Goal: Information Seeking & Learning: Learn about a topic

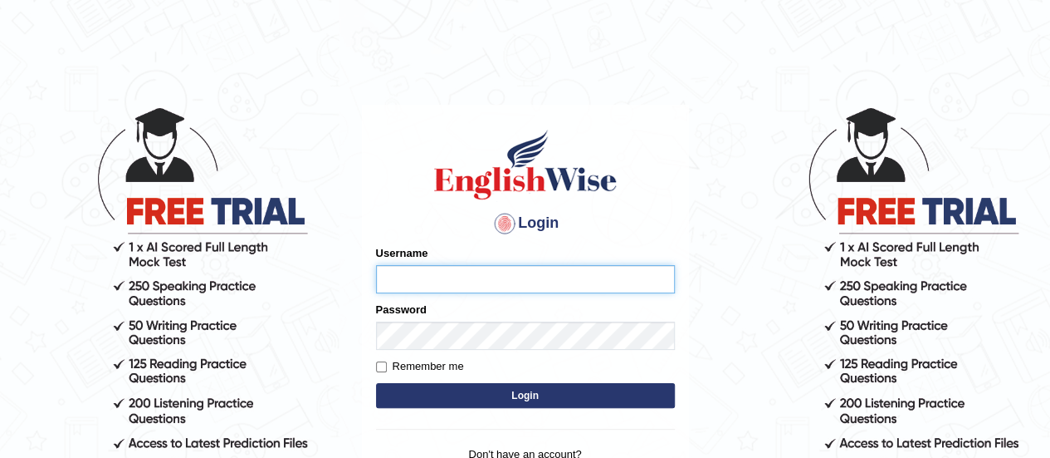
click at [487, 285] on input "Username" at bounding box center [525, 279] width 299 height 28
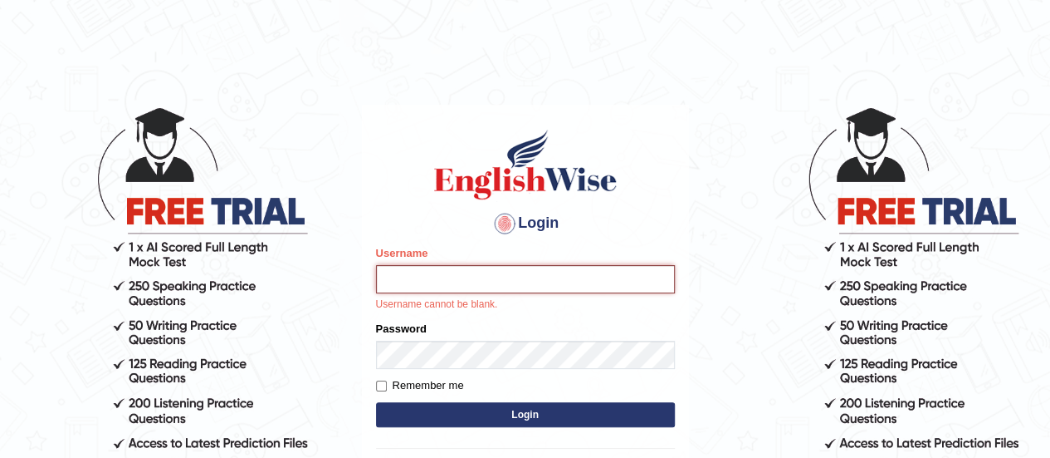
type input "Johncross"
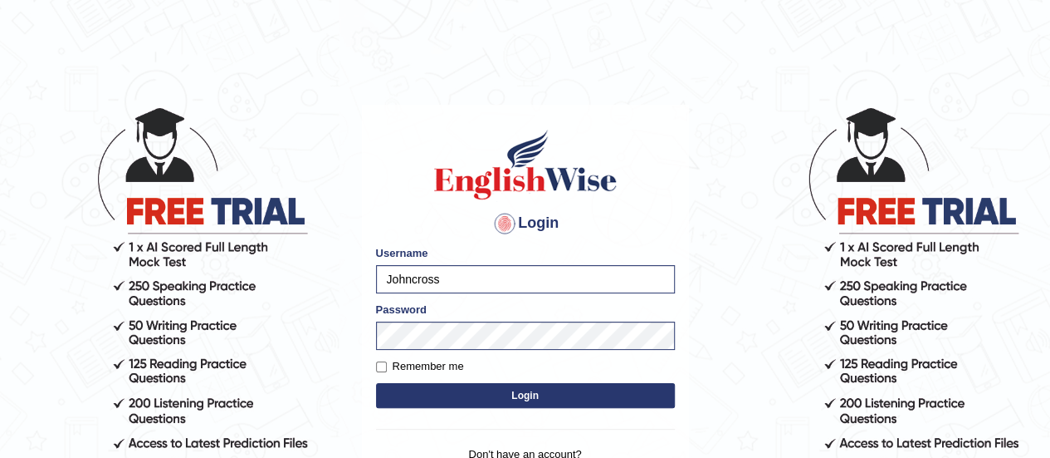
click at [517, 401] on button "Login" at bounding box center [525, 395] width 299 height 25
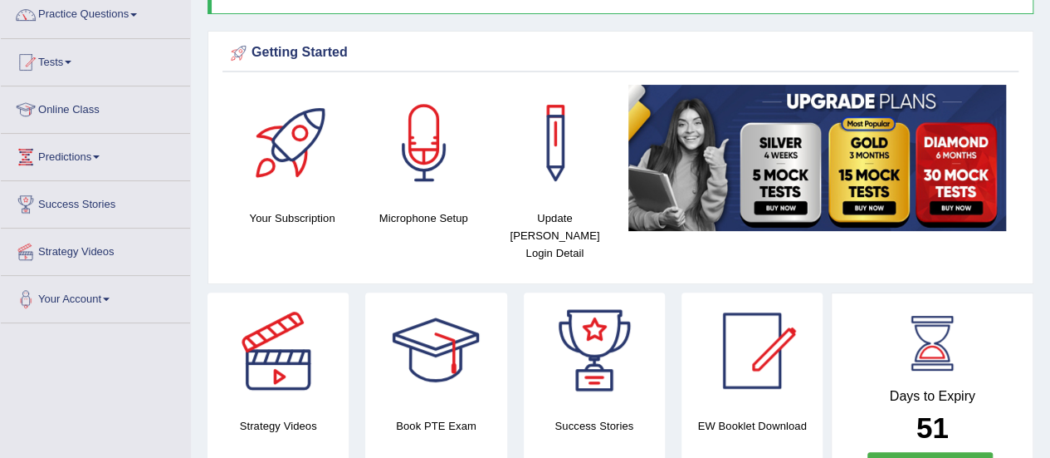
scroll to position [137, 0]
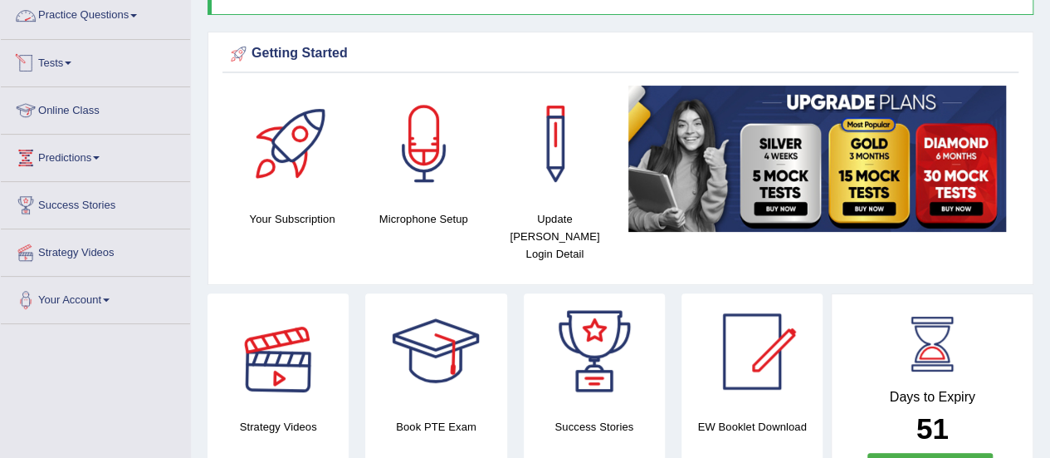
click at [81, 13] on link "Practice Questions" at bounding box center [95, 14] width 189 height 42
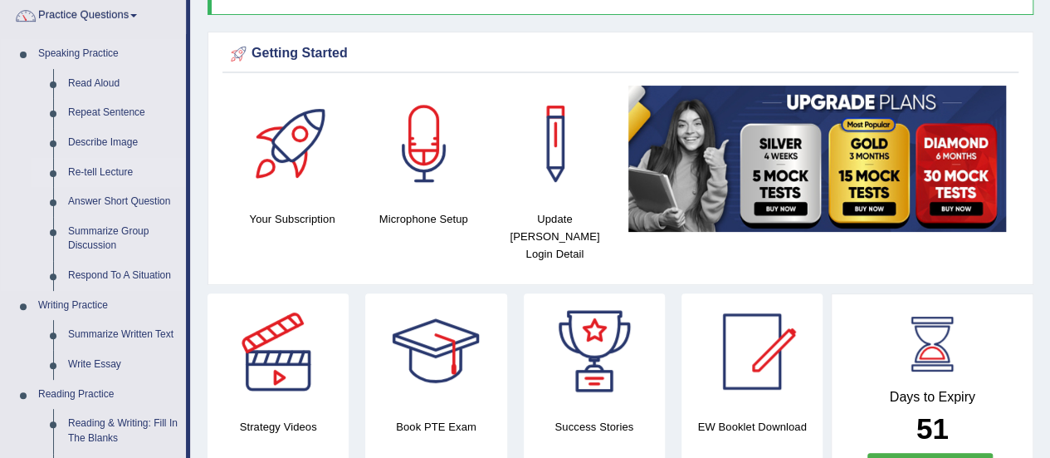
click at [88, 172] on link "Re-tell Lecture" at bounding box center [123, 173] width 125 height 30
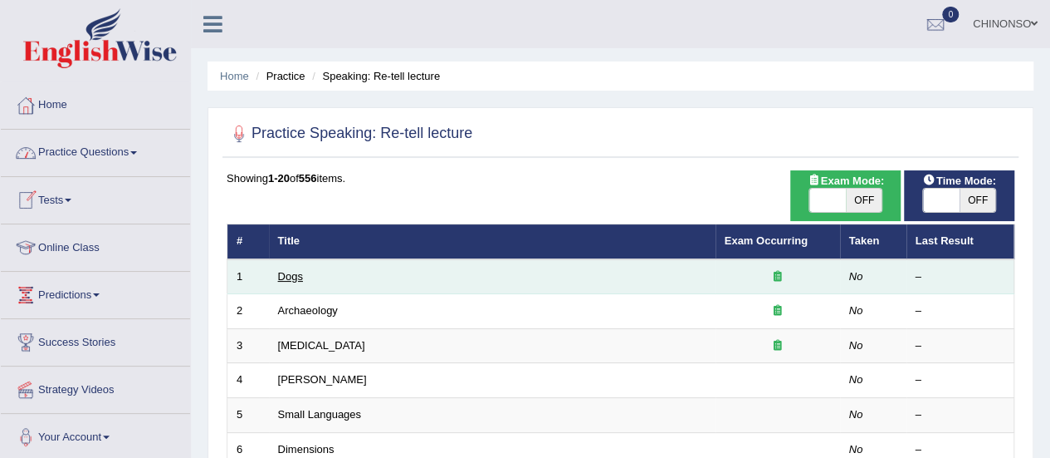
click at [291, 272] on link "Dogs" at bounding box center [290, 276] width 25 height 12
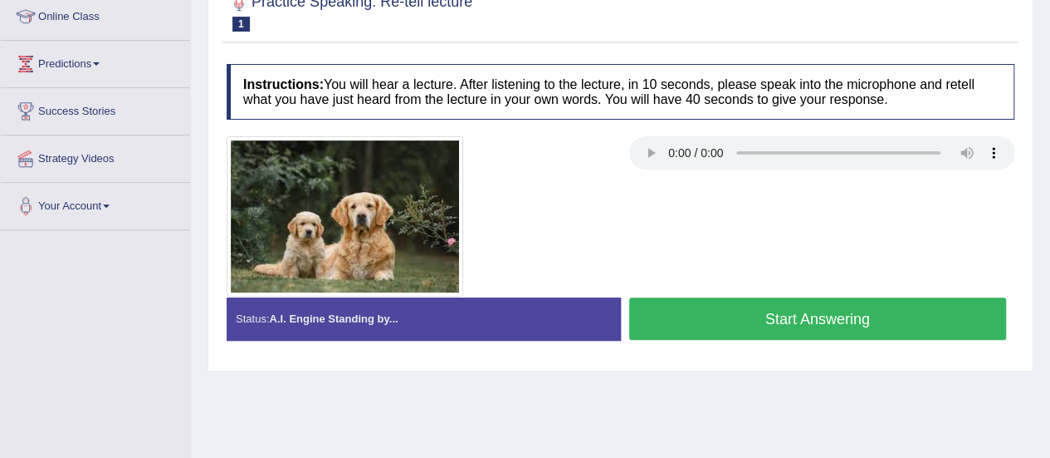
scroll to position [232, 0]
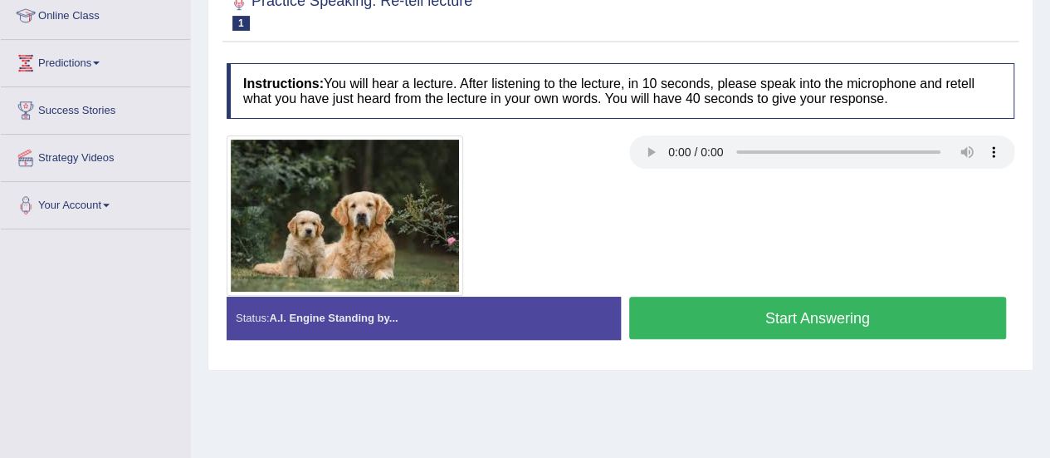
click at [732, 318] on button "Start Answering" at bounding box center [818, 317] width 378 height 42
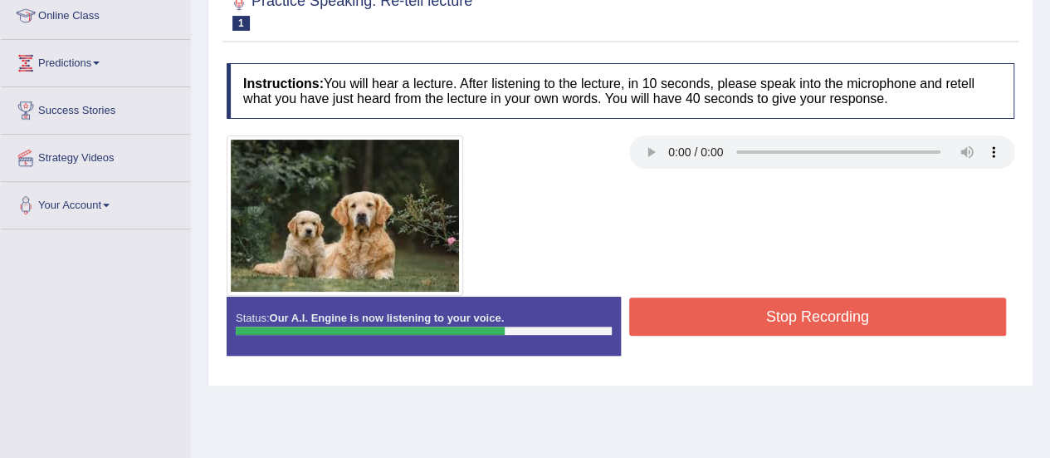
click at [732, 318] on button "Stop Recording" at bounding box center [818, 316] width 378 height 38
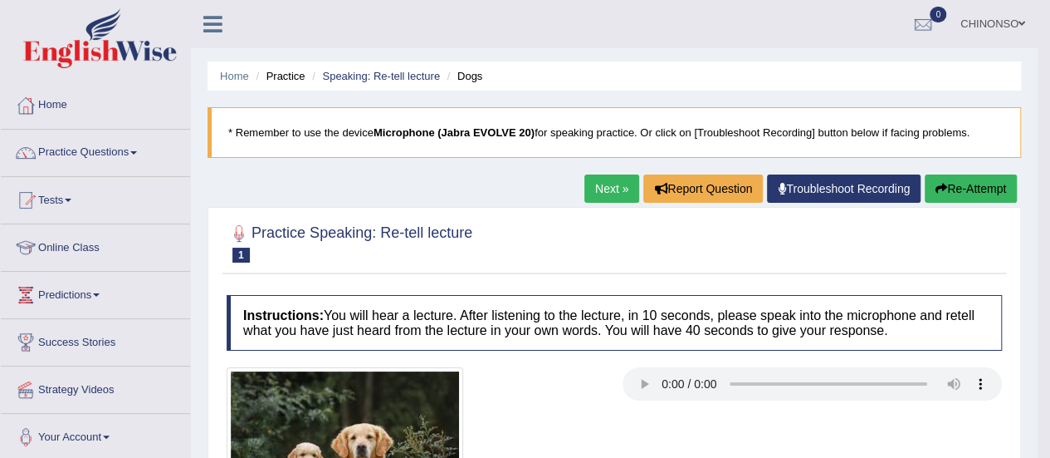
scroll to position [1, 0]
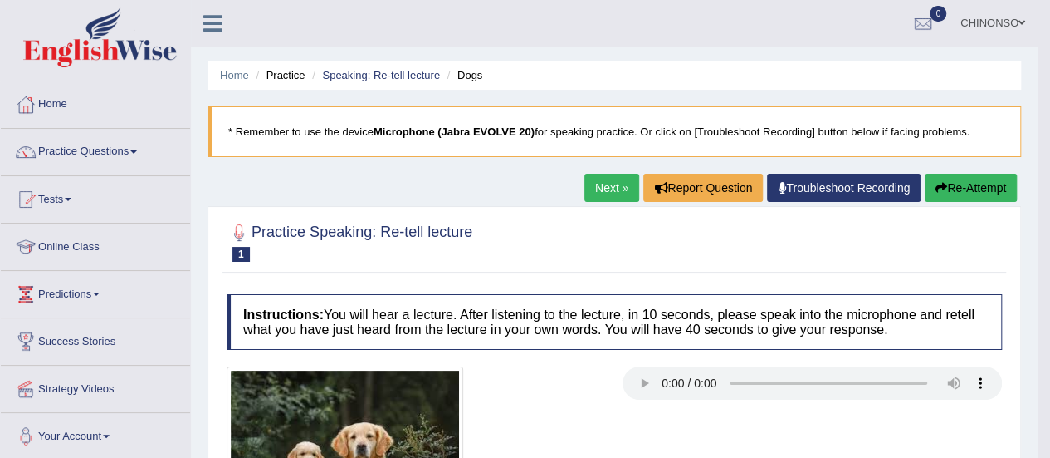
click at [604, 182] on link "Next »" at bounding box center [612, 188] width 55 height 28
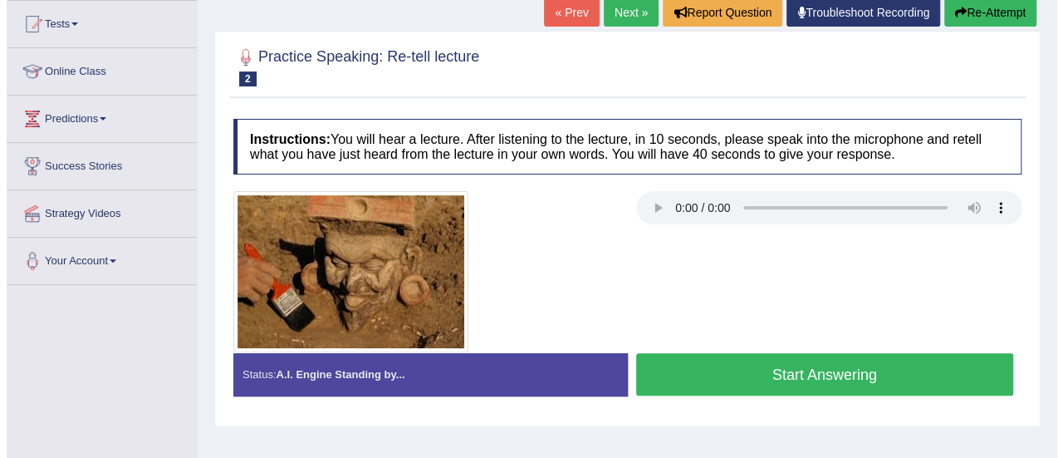
scroll to position [170, 0]
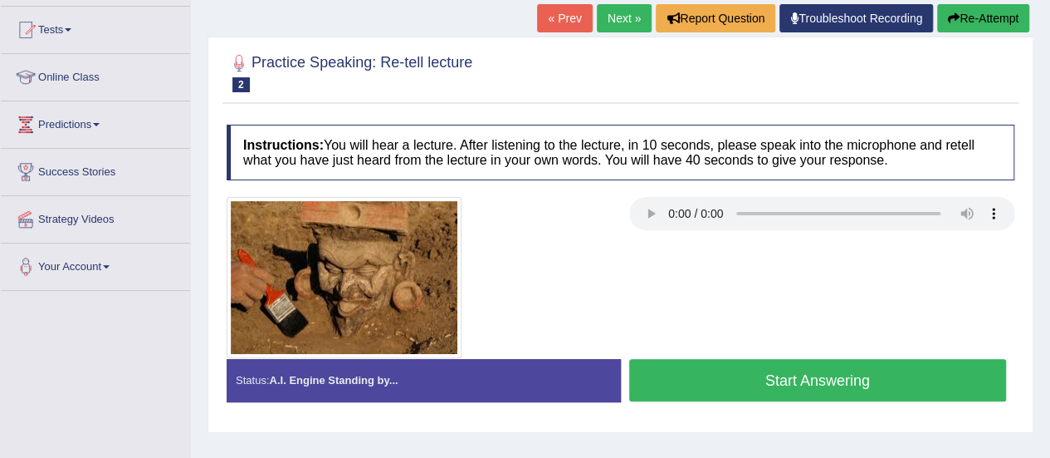
click at [679, 380] on button "Start Answering" at bounding box center [818, 380] width 378 height 42
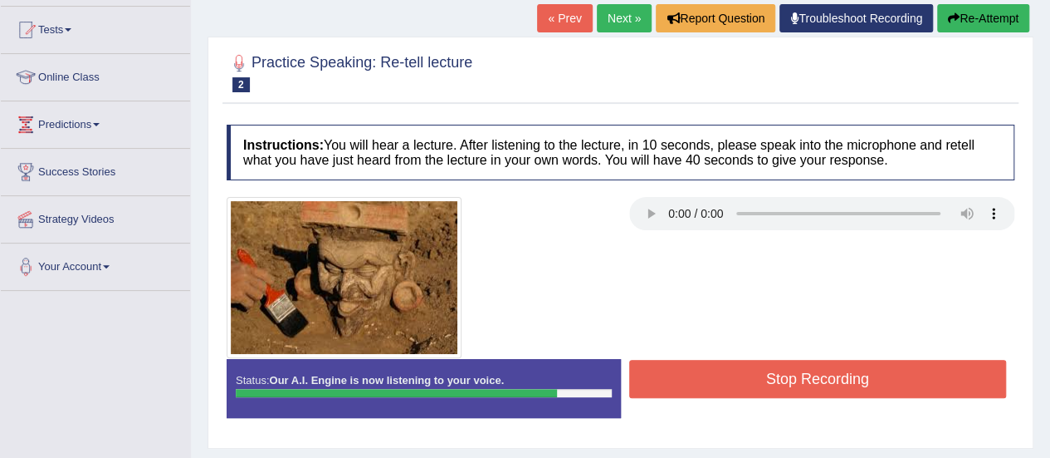
click at [679, 380] on button "Stop Recording" at bounding box center [818, 379] width 378 height 38
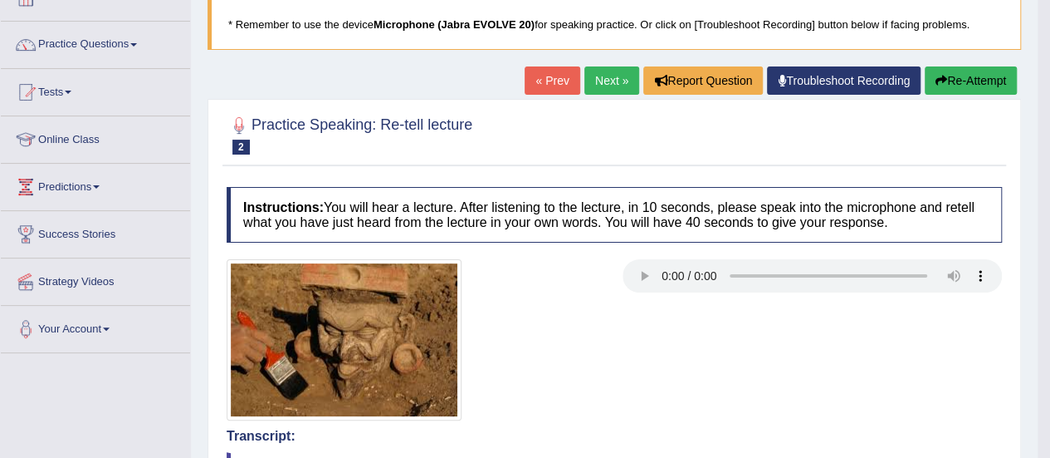
scroll to position [102, 0]
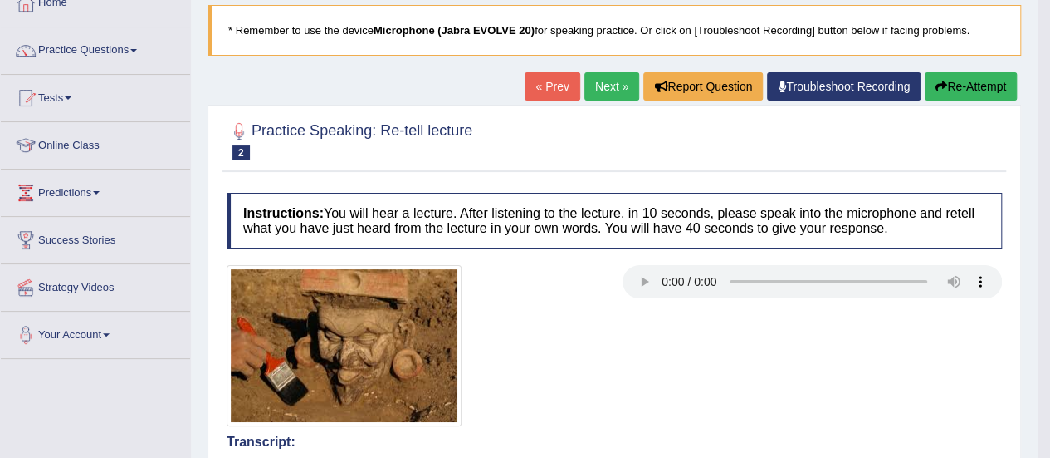
click at [605, 85] on link "Next »" at bounding box center [612, 86] width 55 height 28
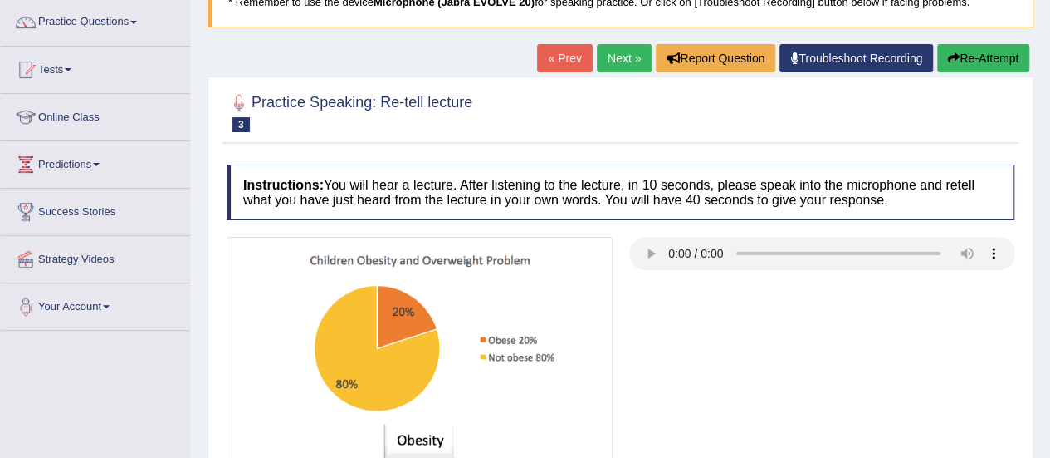
scroll to position [133, 0]
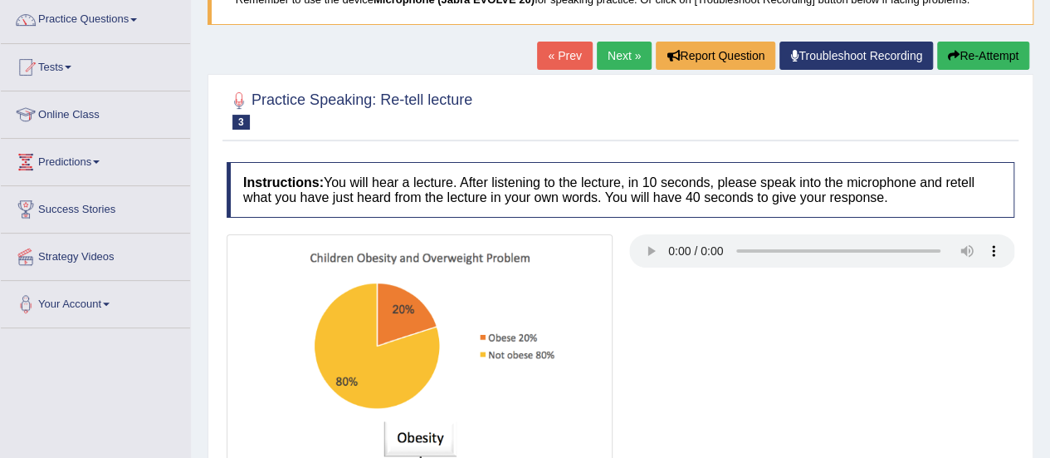
click at [614, 57] on link "Next »" at bounding box center [624, 56] width 55 height 28
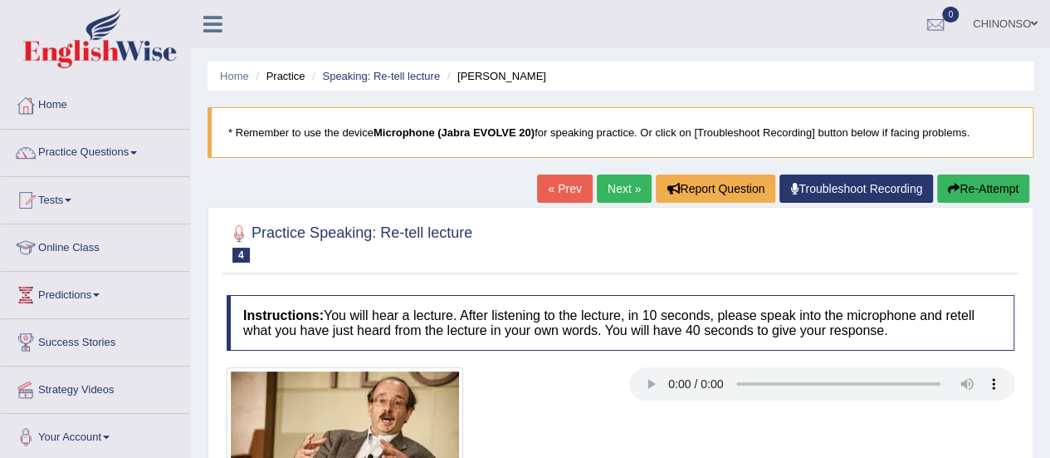
click at [560, 185] on link "« Prev" at bounding box center [564, 188] width 55 height 28
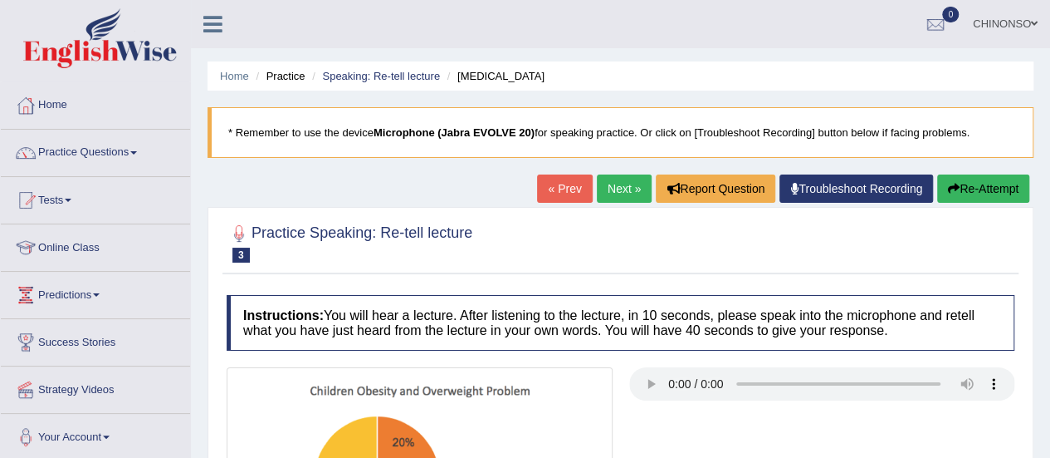
click at [560, 185] on link "« Prev" at bounding box center [564, 188] width 55 height 28
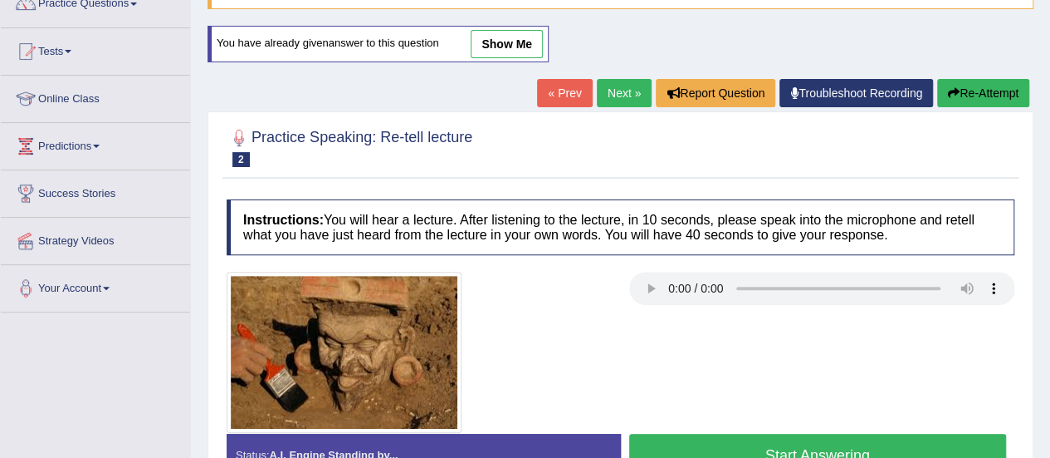
scroll to position [149, 0]
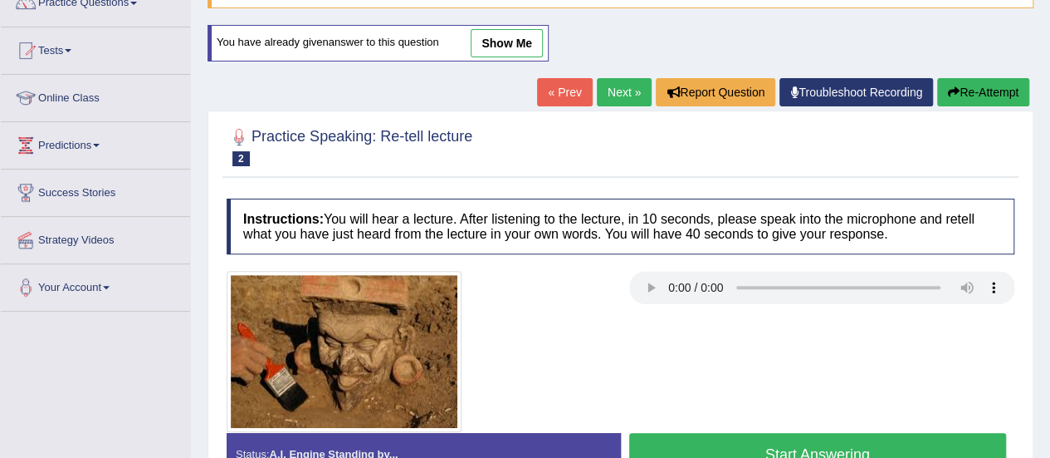
click at [619, 94] on link "Next »" at bounding box center [624, 92] width 55 height 28
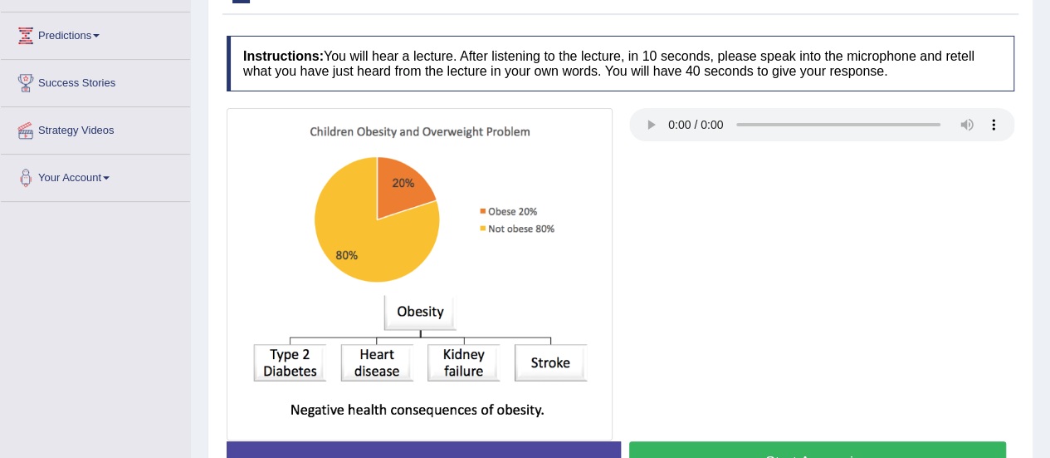
scroll to position [272, 0]
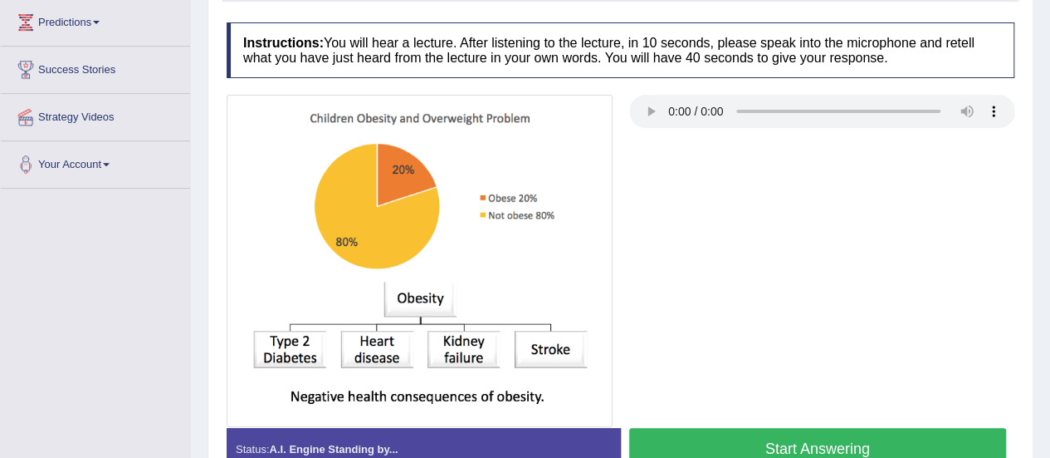
click at [842, 438] on button "Start Answering" at bounding box center [818, 449] width 378 height 42
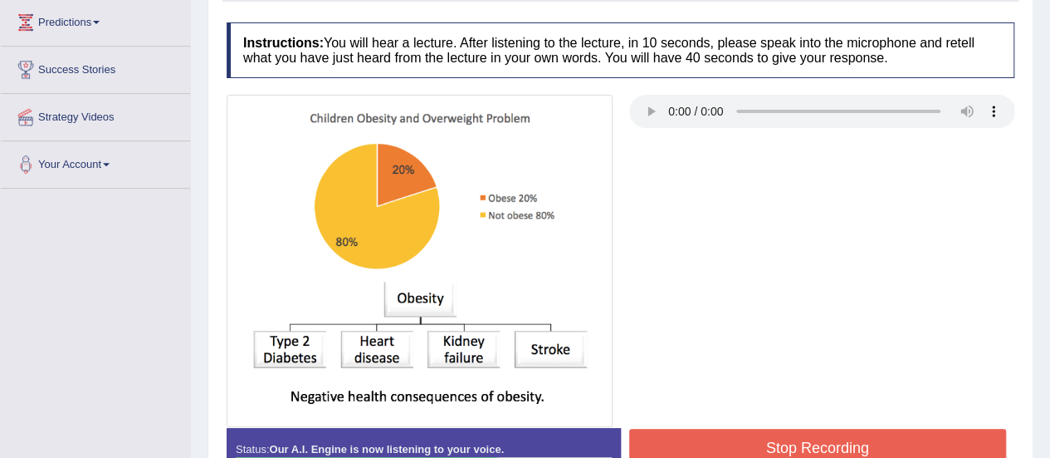
click at [842, 438] on button "Stop Recording" at bounding box center [818, 447] width 378 height 38
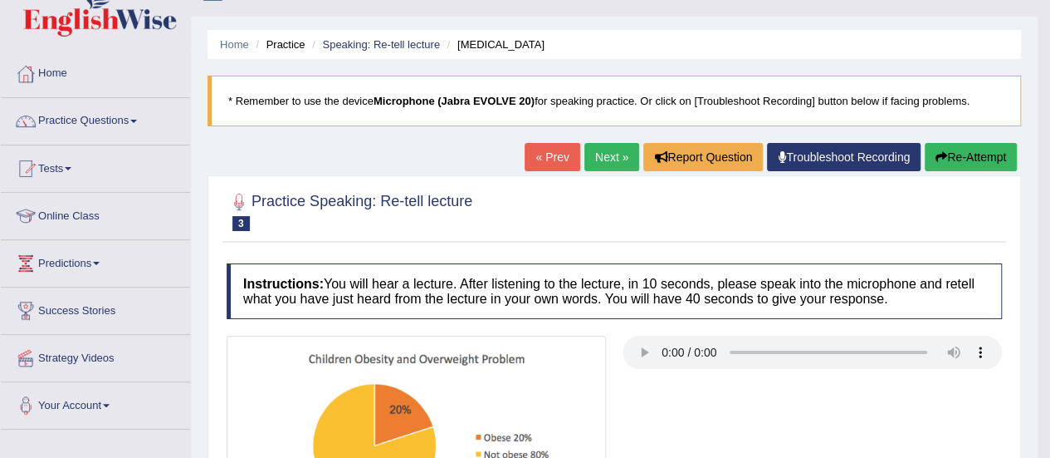
scroll to position [33, 0]
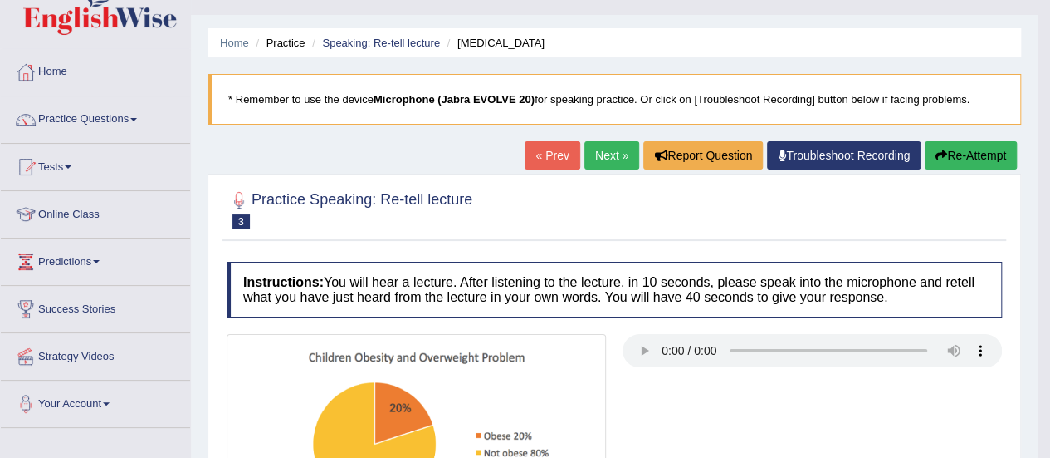
click at [600, 152] on link "Next »" at bounding box center [612, 155] width 55 height 28
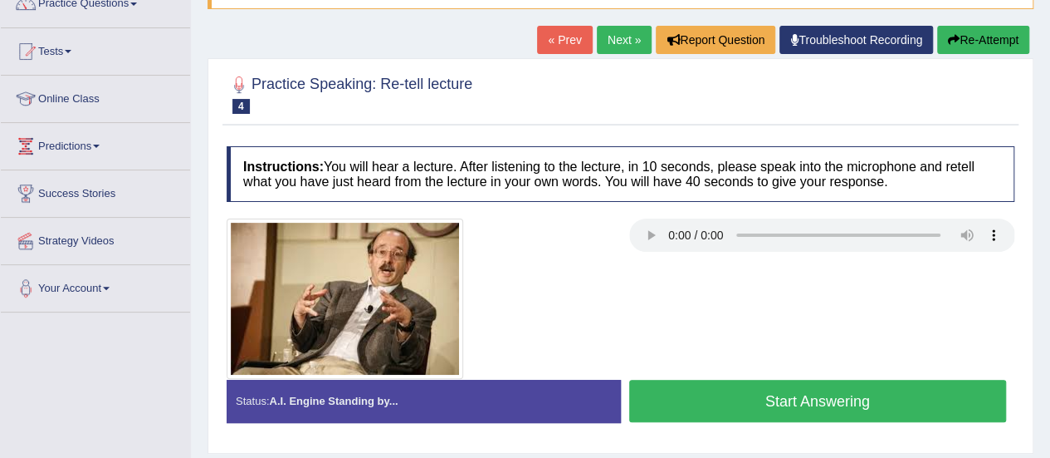
scroll to position [151, 0]
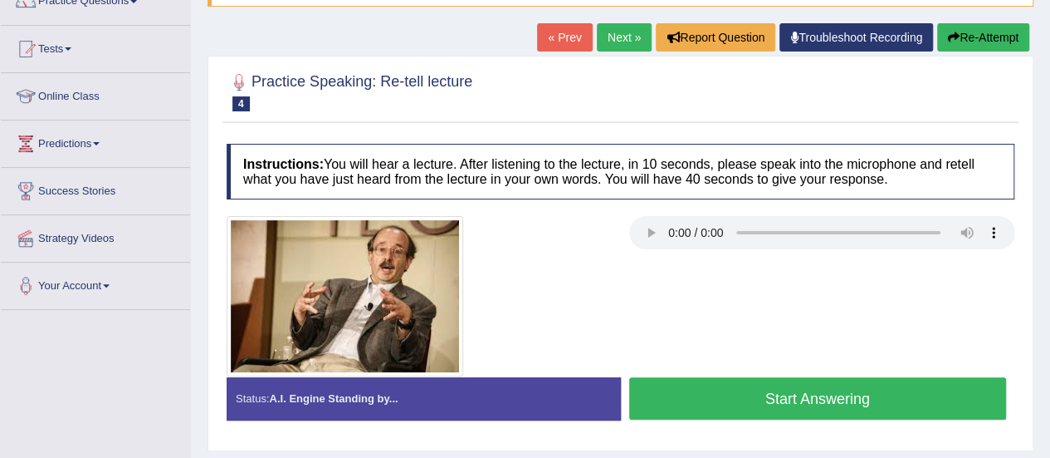
click at [723, 397] on button "Start Answering" at bounding box center [818, 398] width 378 height 42
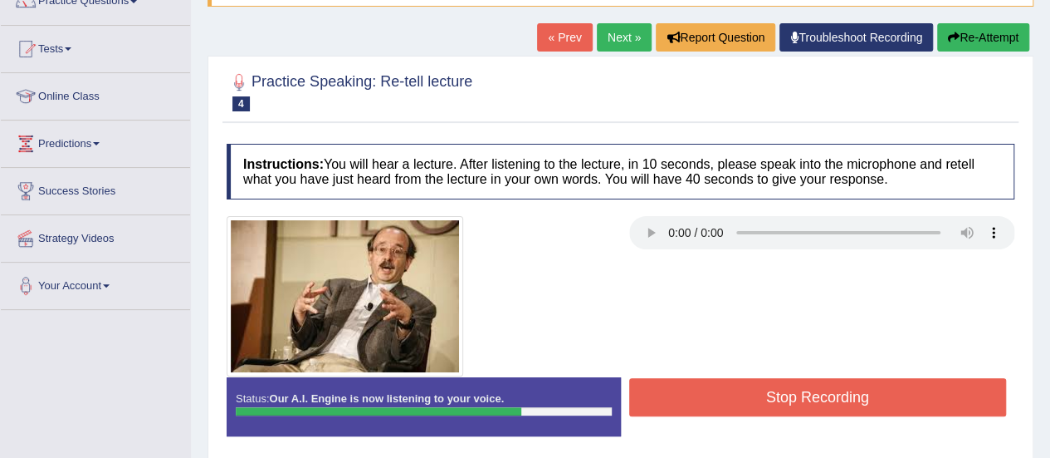
click at [723, 397] on button "Stop Recording" at bounding box center [818, 397] width 378 height 38
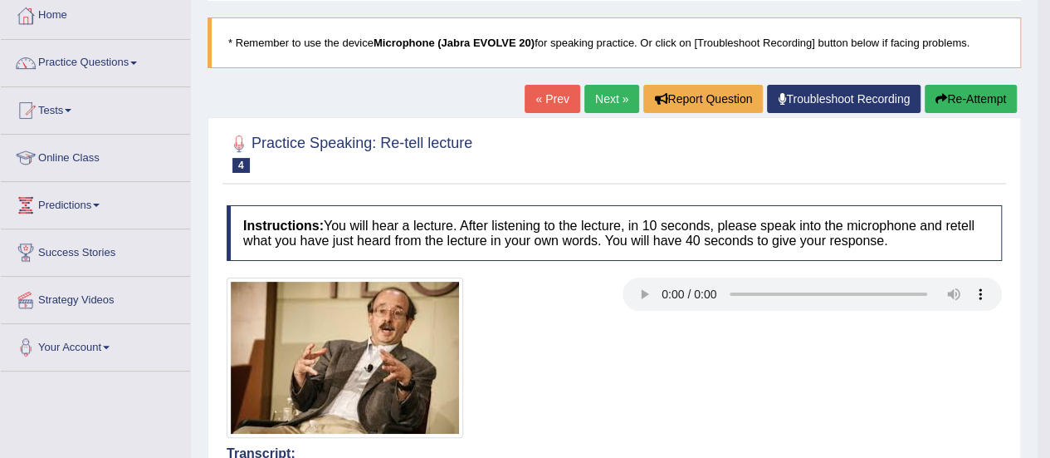
scroll to position [122, 0]
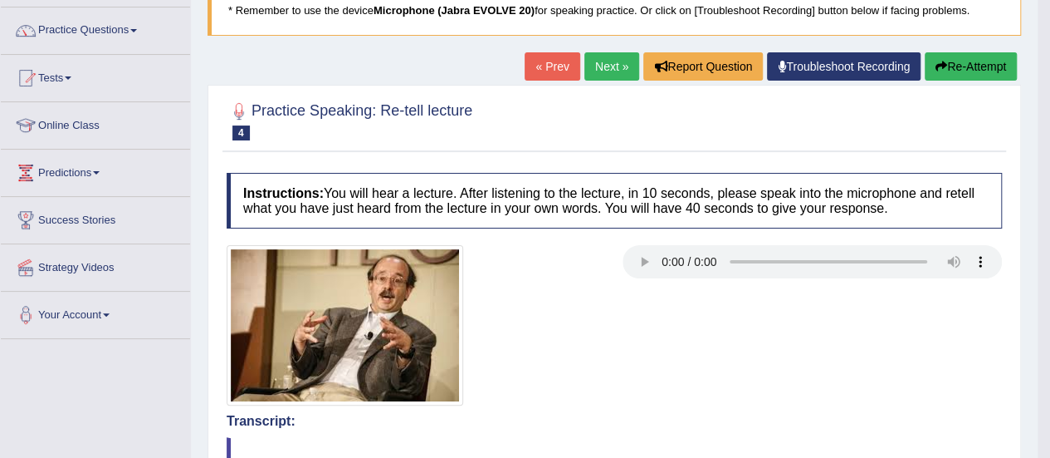
click at [611, 68] on link "Next »" at bounding box center [612, 66] width 55 height 28
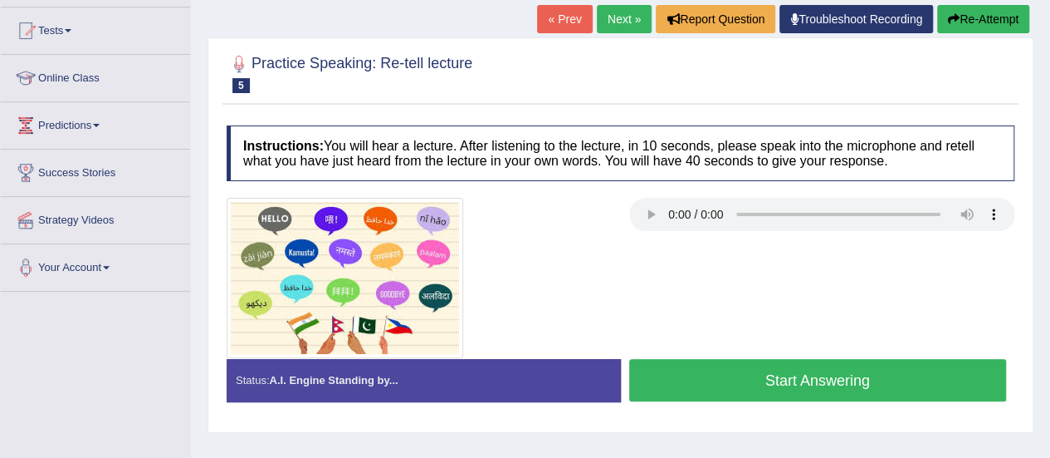
scroll to position [170, 0]
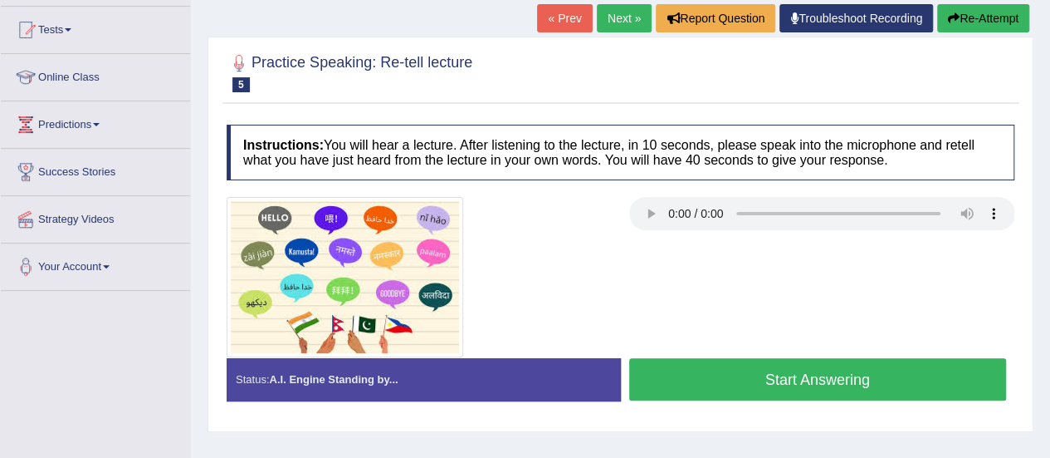
click at [719, 373] on button "Start Answering" at bounding box center [818, 379] width 378 height 42
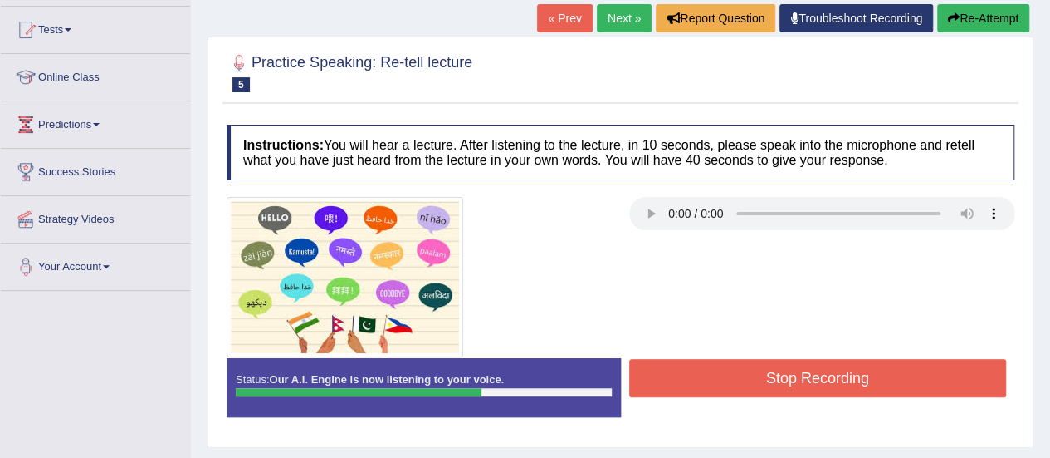
click at [719, 373] on button "Stop Recording" at bounding box center [818, 378] width 378 height 38
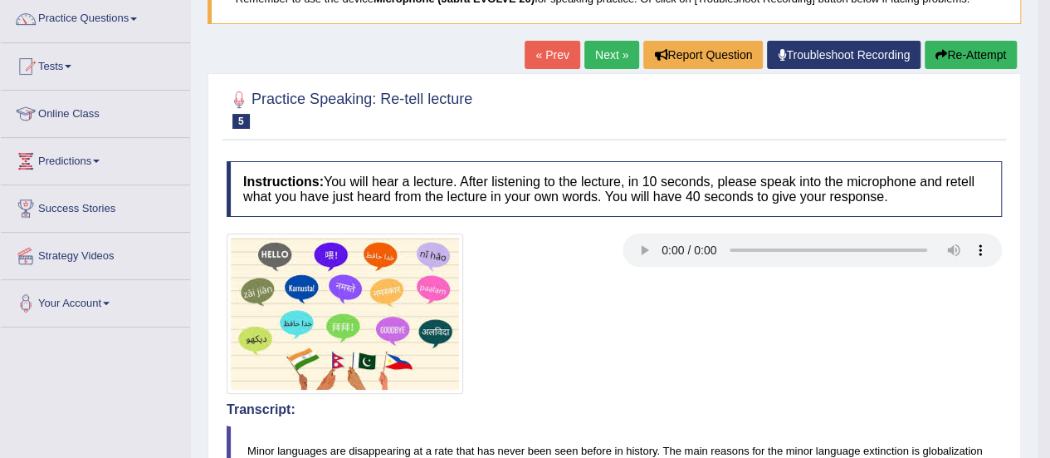
scroll to position [126, 0]
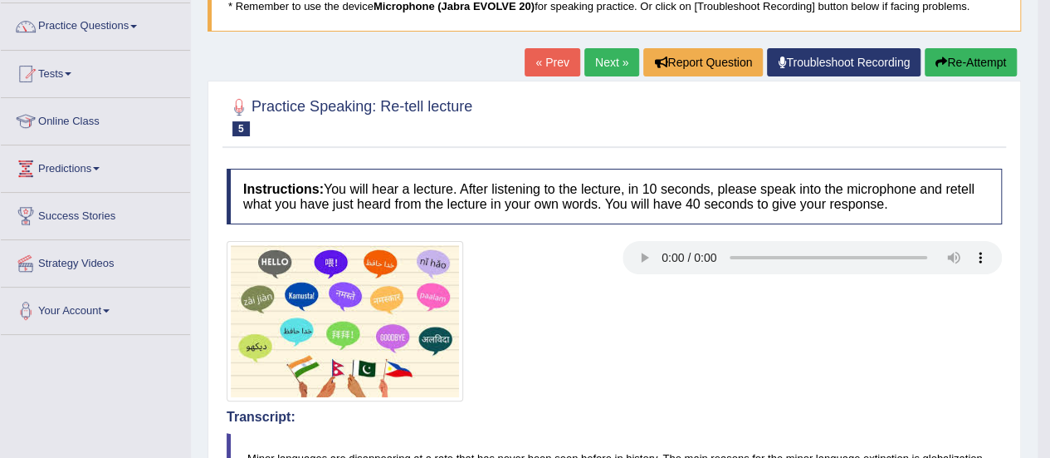
click at [607, 52] on link "Next »" at bounding box center [612, 62] width 55 height 28
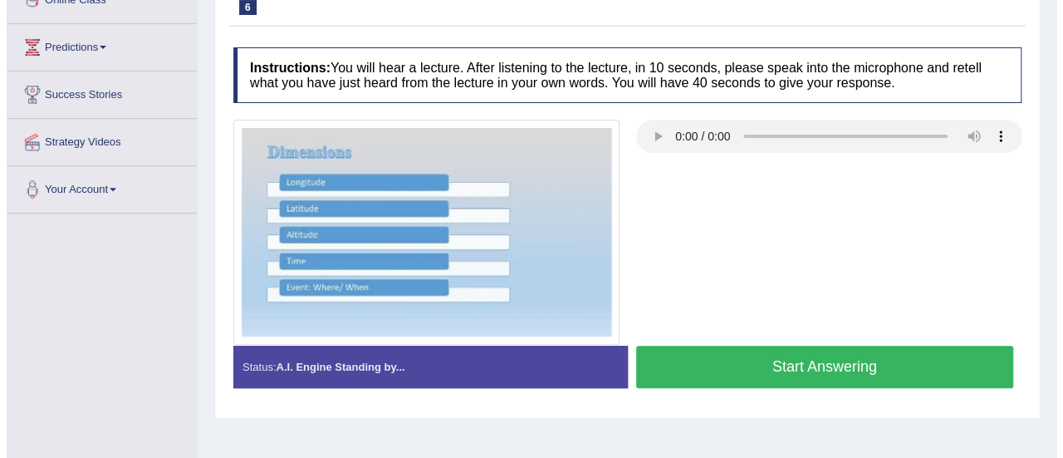
scroll to position [242, 0]
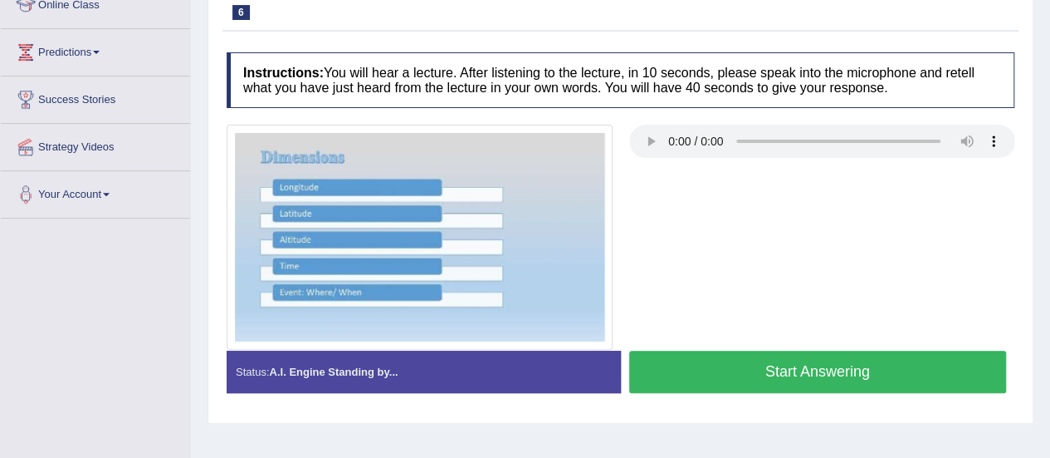
click at [734, 373] on button "Start Answering" at bounding box center [818, 371] width 378 height 42
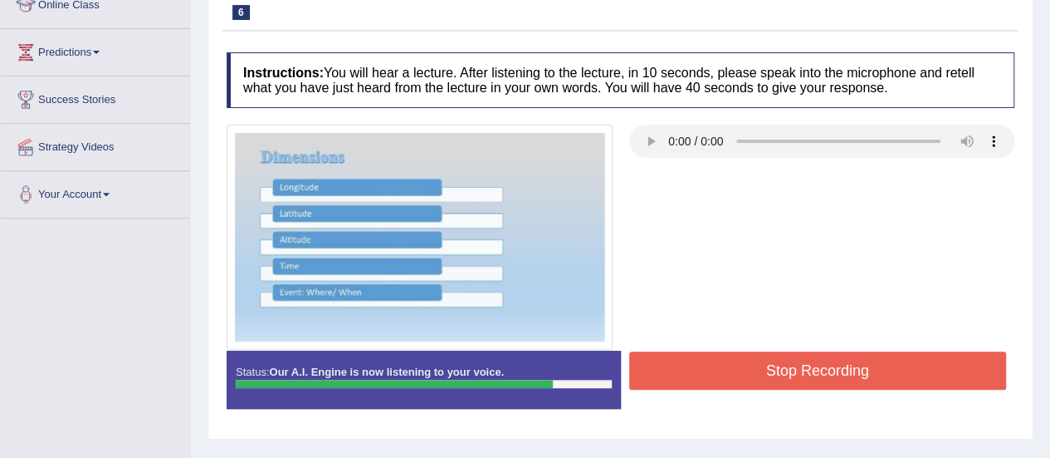
click at [734, 373] on button "Stop Recording" at bounding box center [818, 370] width 378 height 38
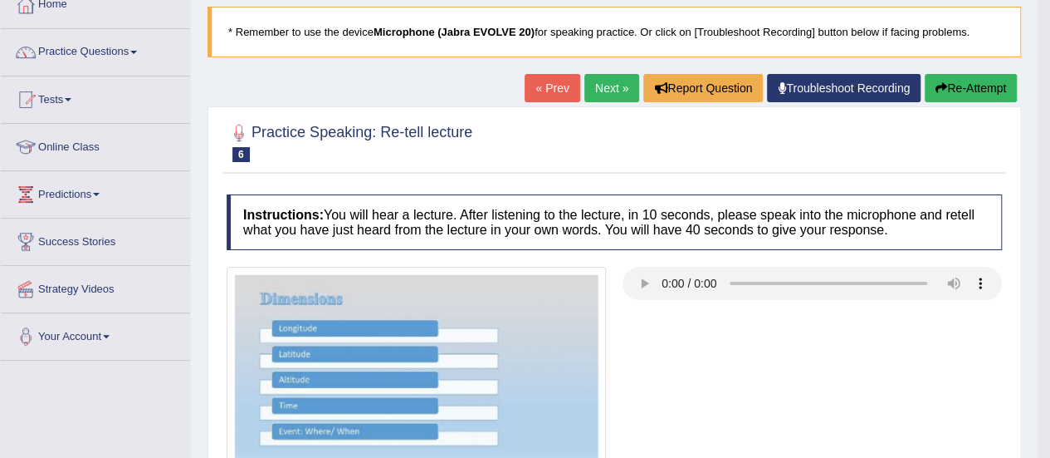
scroll to position [97, 0]
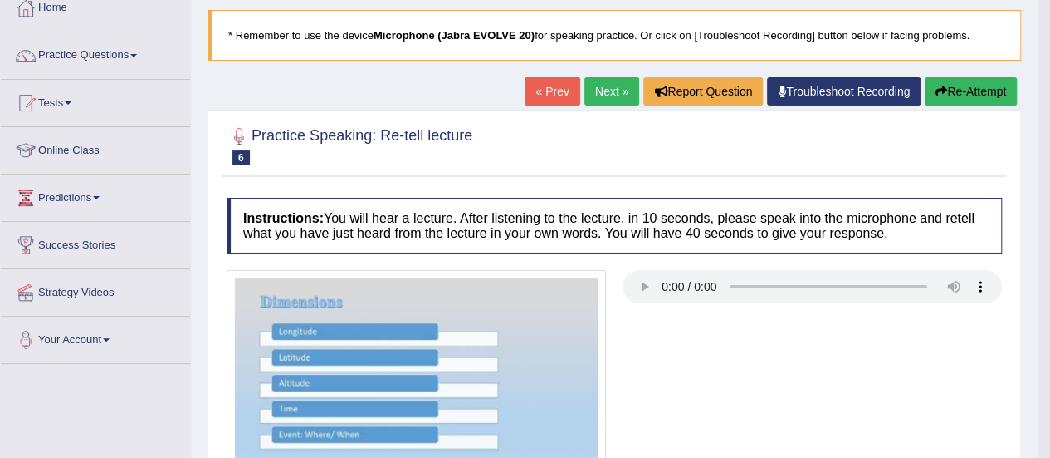
click at [606, 94] on link "Next »" at bounding box center [612, 91] width 55 height 28
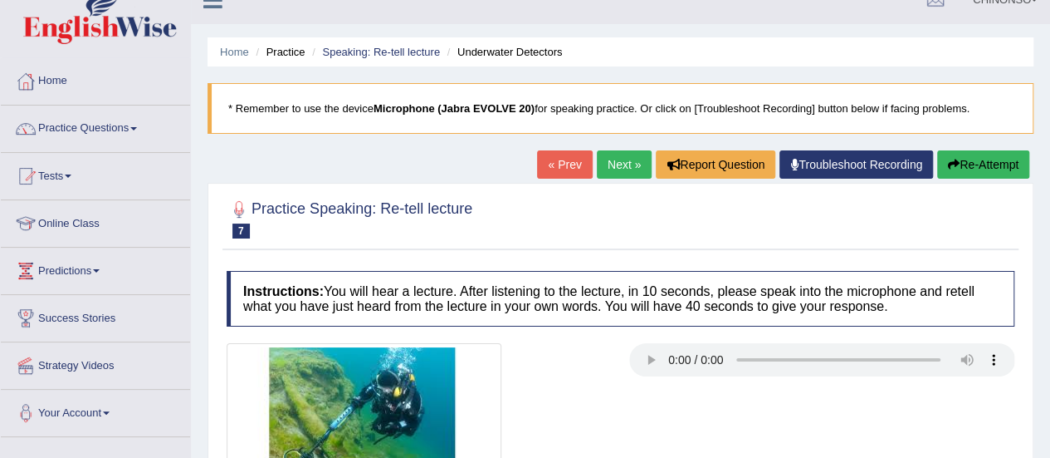
scroll to position [22, 0]
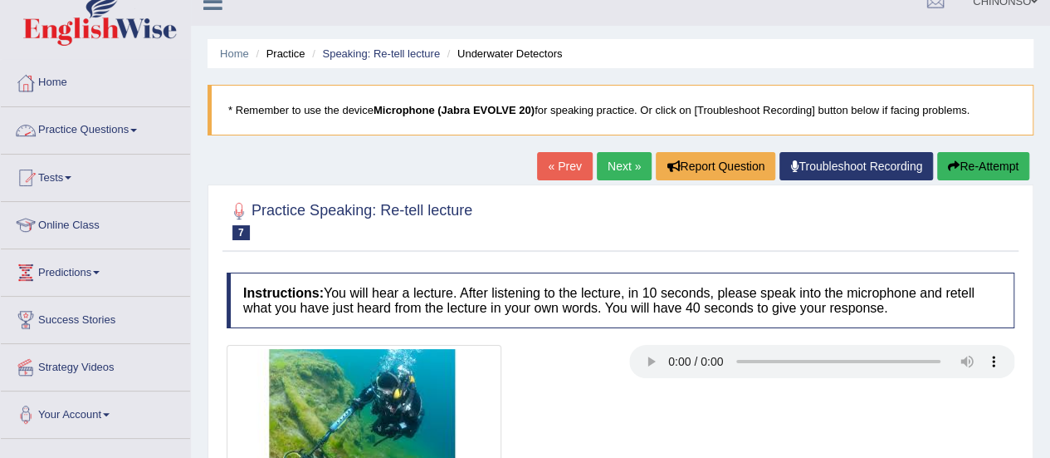
click at [93, 129] on link "Practice Questions" at bounding box center [95, 128] width 189 height 42
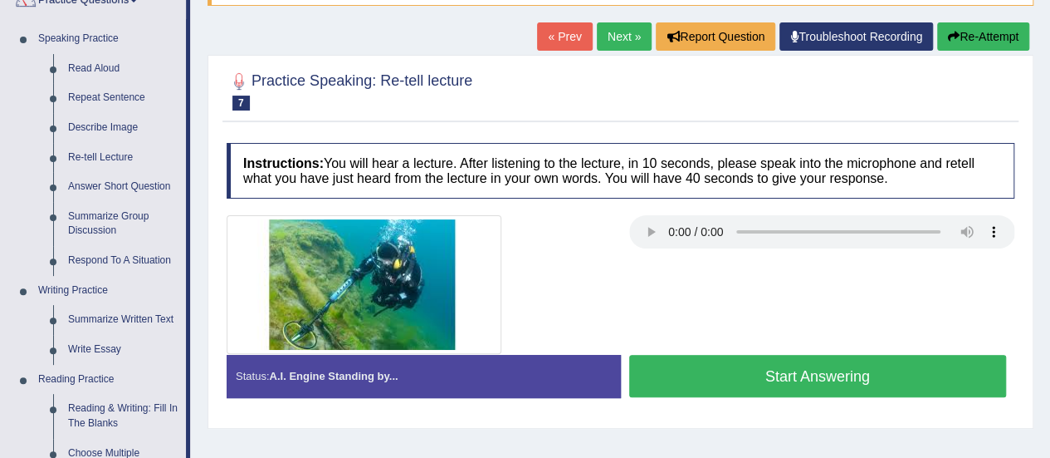
scroll to position [151, 0]
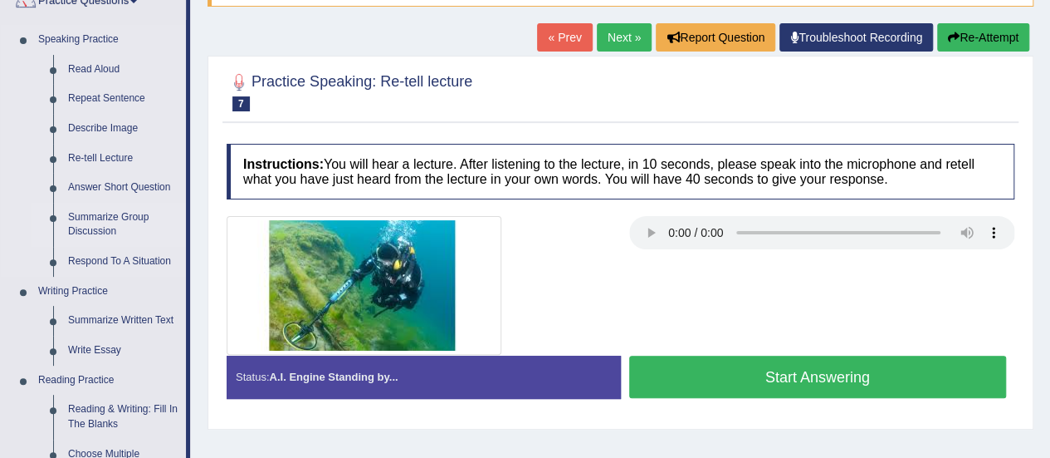
click at [102, 213] on link "Summarize Group Discussion" at bounding box center [123, 225] width 125 height 44
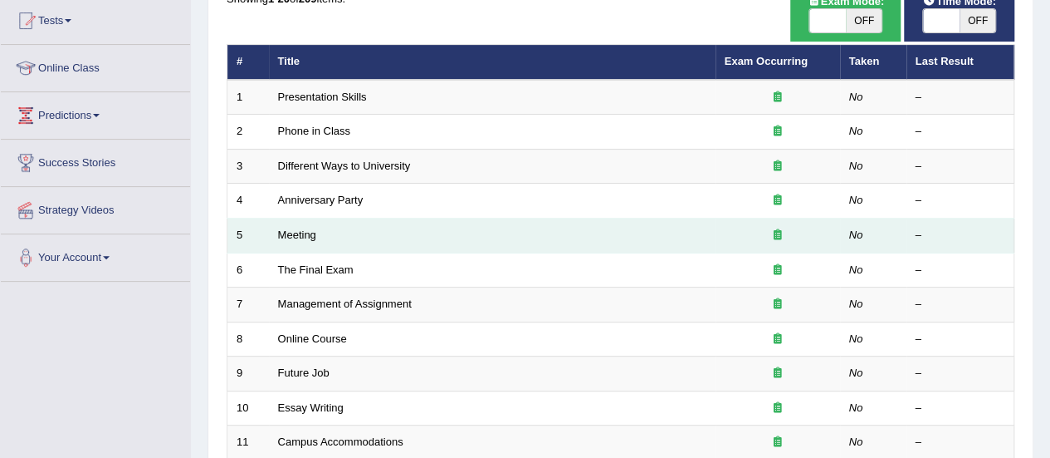
scroll to position [204, 0]
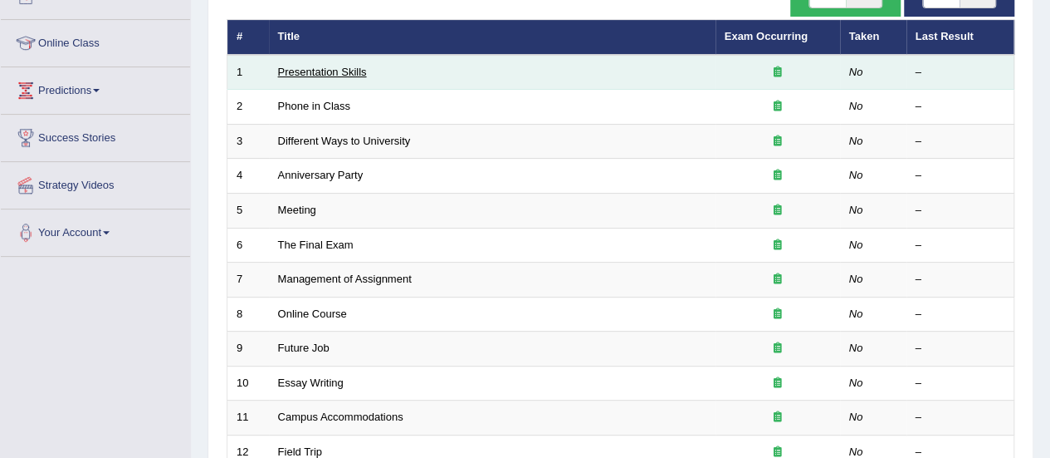
click at [318, 71] on link "Presentation Skills" at bounding box center [322, 72] width 89 height 12
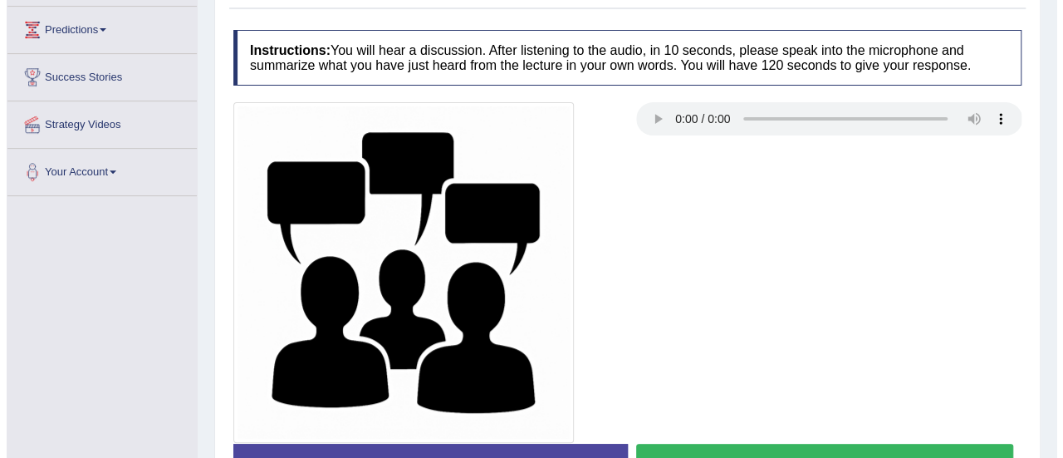
scroll to position [414, 0]
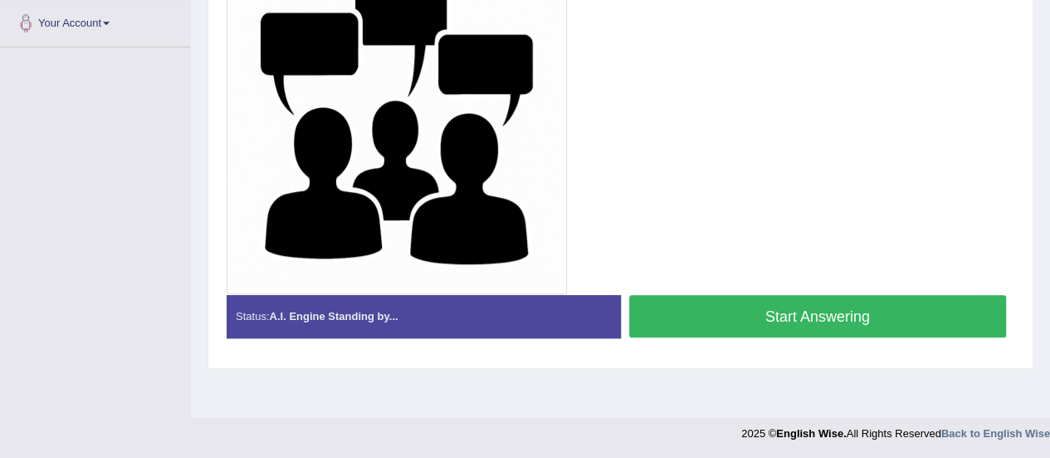
click at [724, 315] on button "Start Answering" at bounding box center [818, 316] width 378 height 42
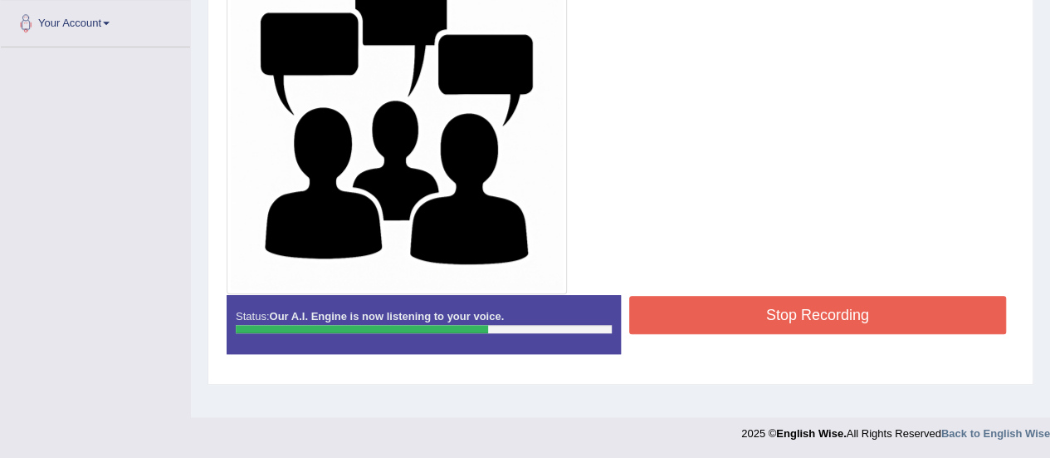
click at [724, 315] on button "Stop Recording" at bounding box center [818, 315] width 378 height 38
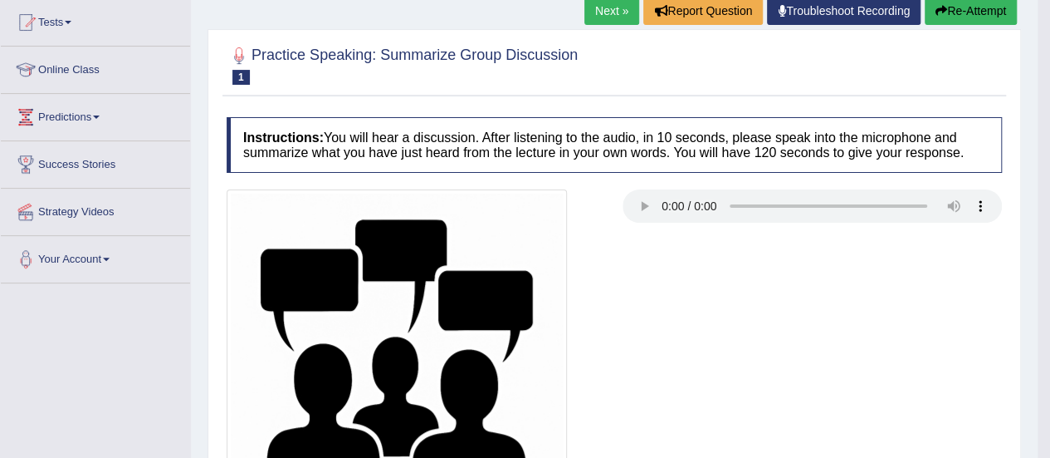
scroll to position [176, 0]
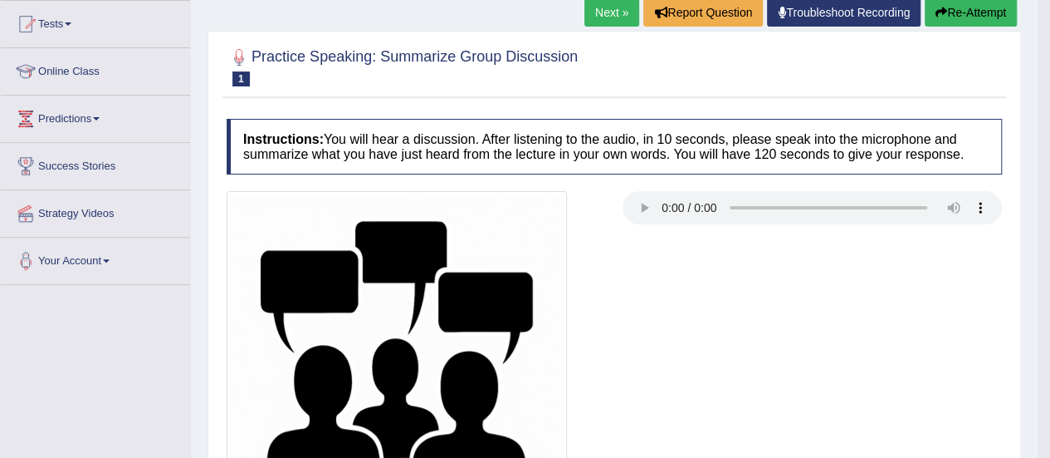
click at [606, 13] on link "Next »" at bounding box center [612, 12] width 55 height 28
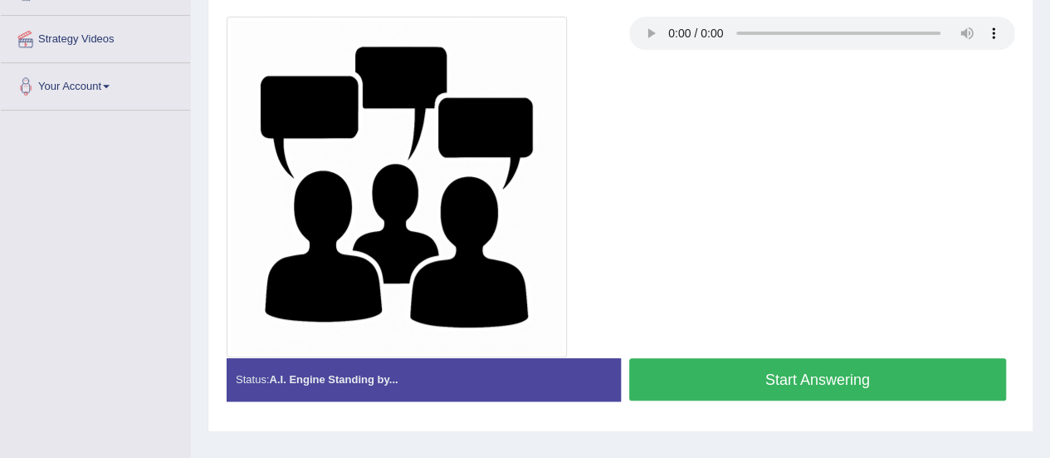
scroll to position [352, 0]
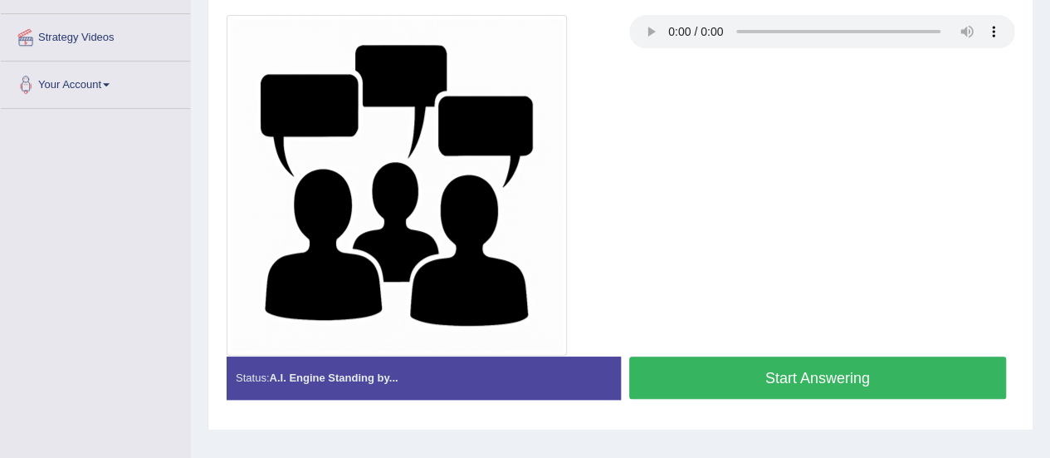
click at [812, 380] on button "Start Answering" at bounding box center [818, 377] width 378 height 42
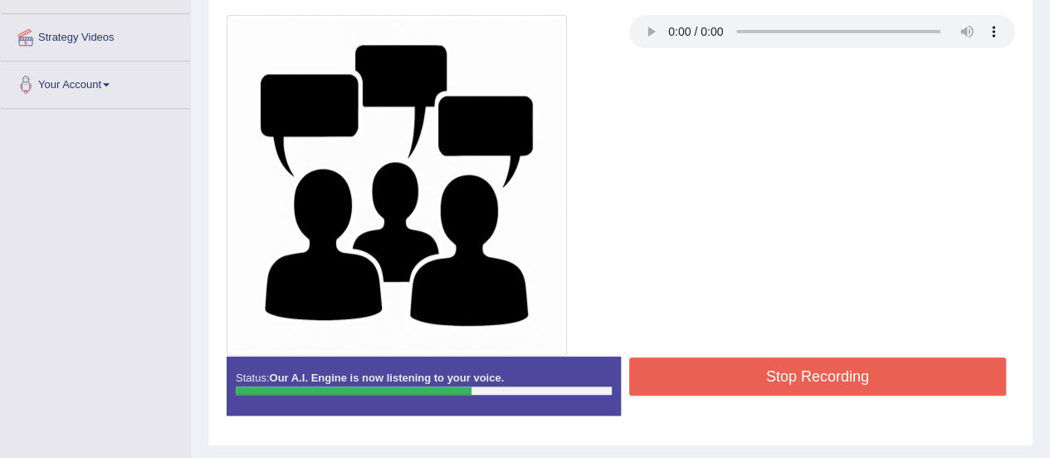
click at [812, 380] on button "Stop Recording" at bounding box center [818, 376] width 378 height 38
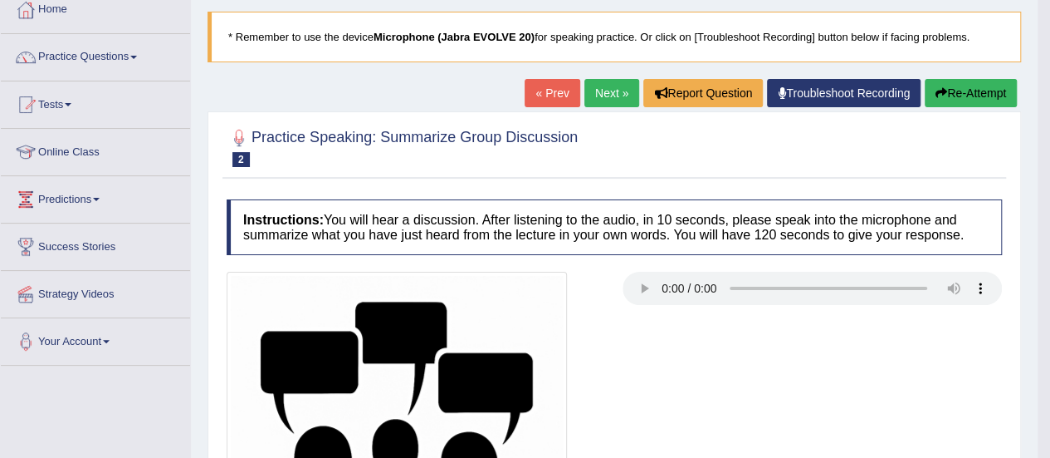
scroll to position [94, 0]
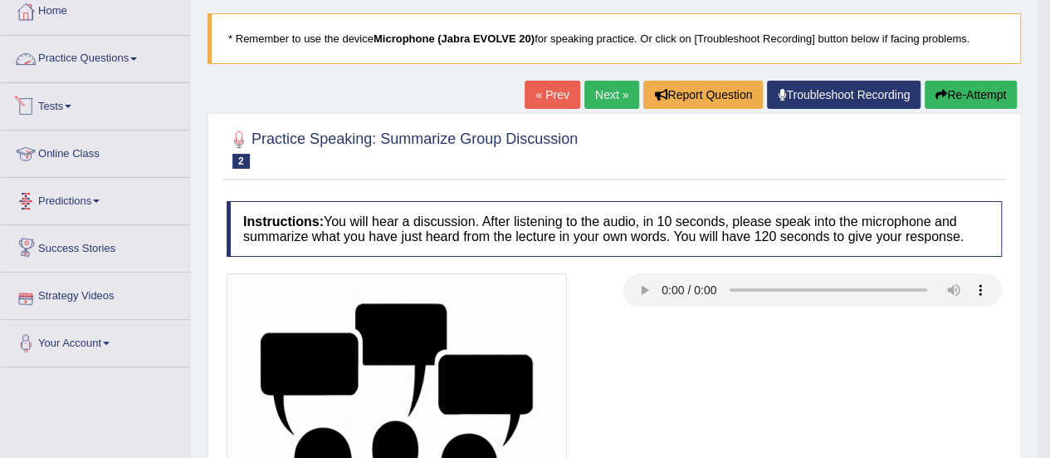
click at [94, 59] on link "Practice Questions" at bounding box center [95, 57] width 189 height 42
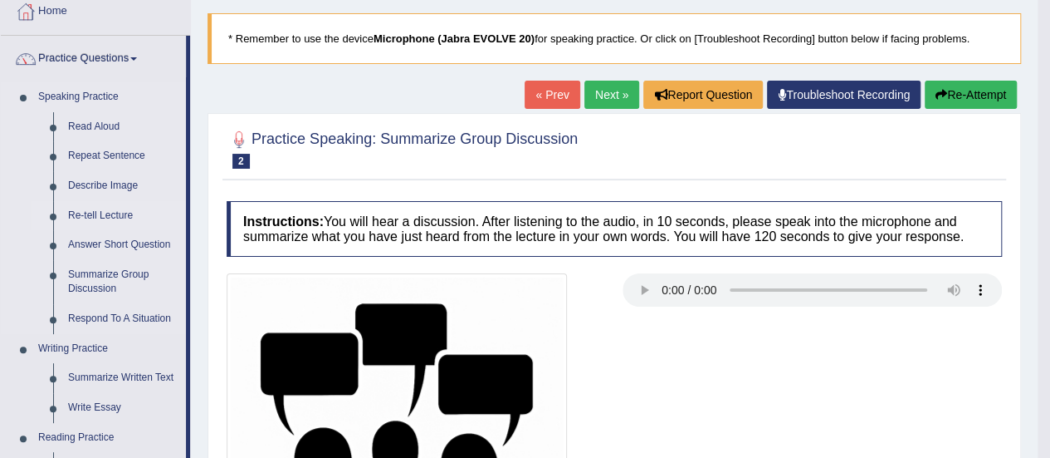
click at [105, 215] on link "Re-tell Lecture" at bounding box center [123, 216] width 125 height 30
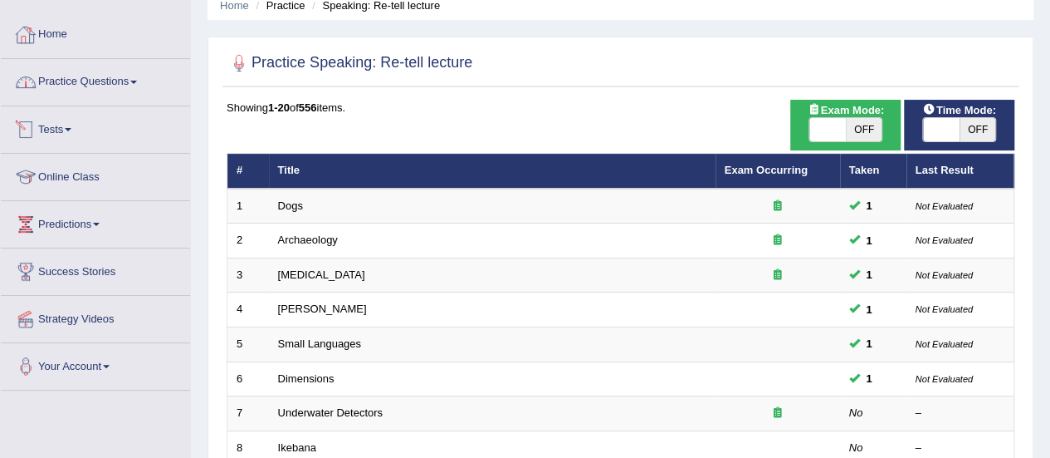
scroll to position [52, 0]
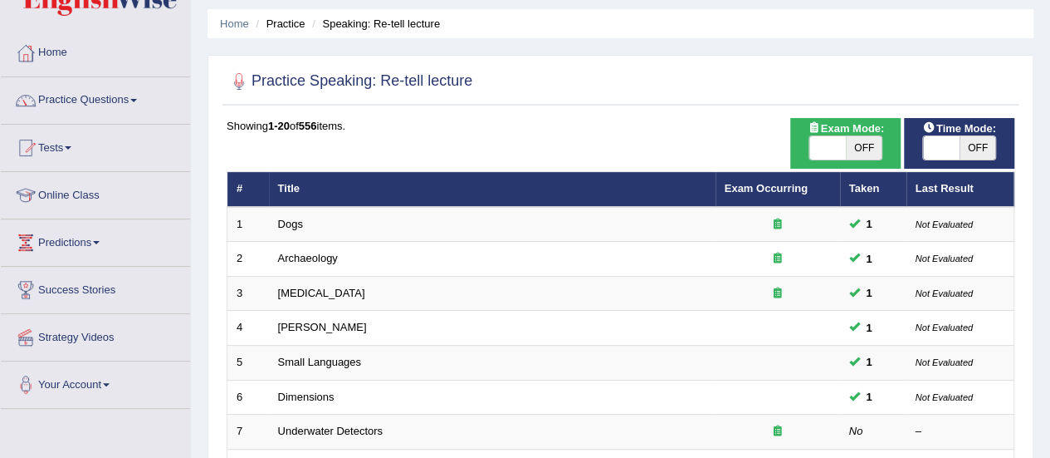
click at [71, 95] on link "Practice Questions" at bounding box center [95, 98] width 189 height 42
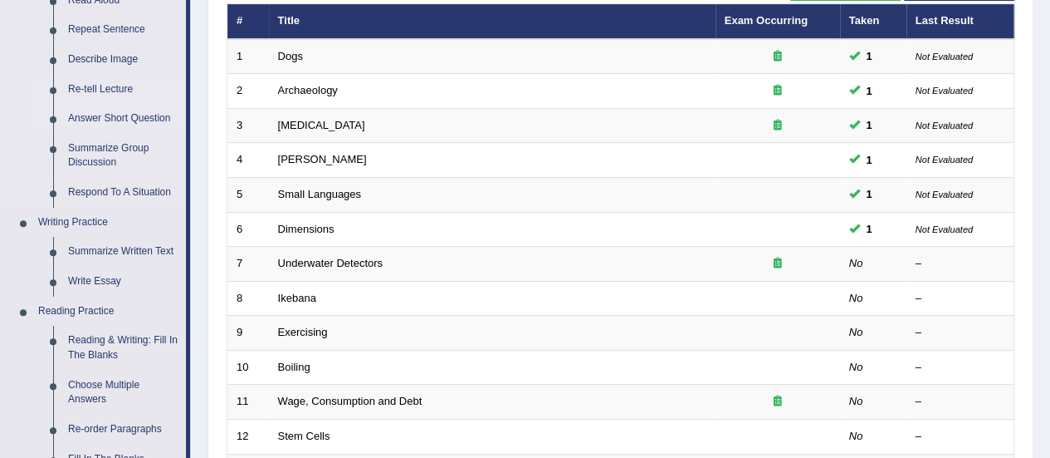
scroll to position [215, 0]
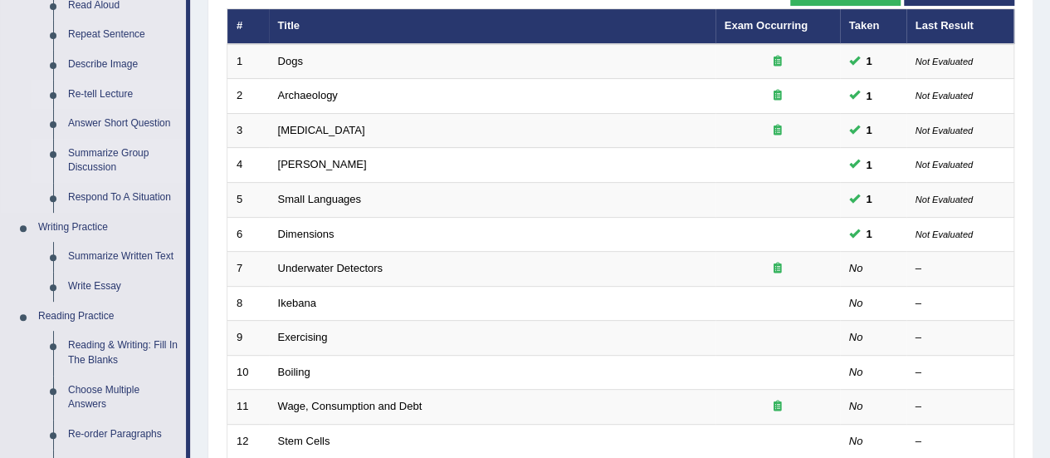
click at [91, 152] on link "Summarize Group Discussion" at bounding box center [123, 161] width 125 height 44
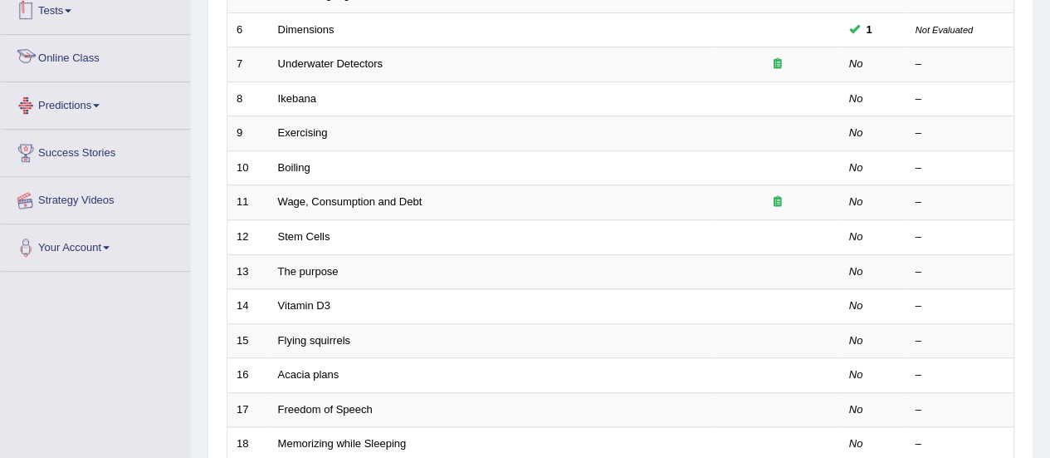
scroll to position [537, 0]
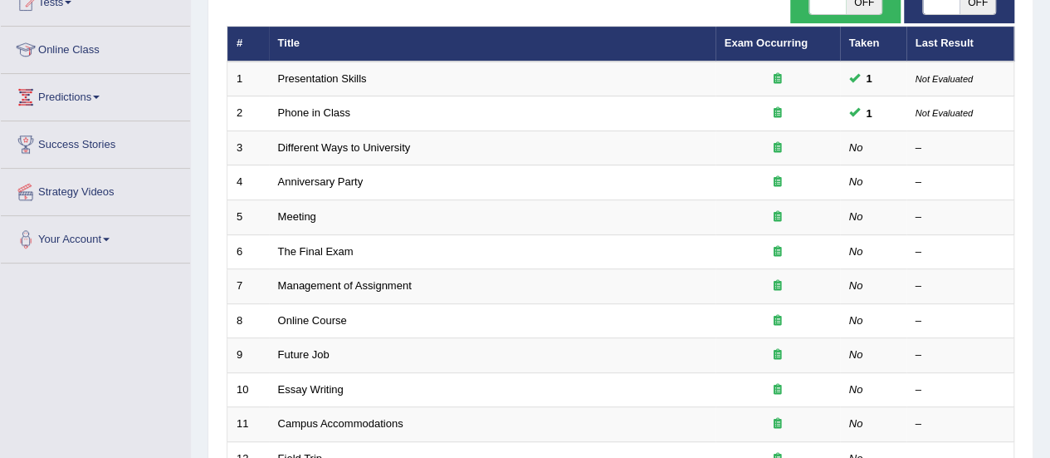
scroll to position [198, 0]
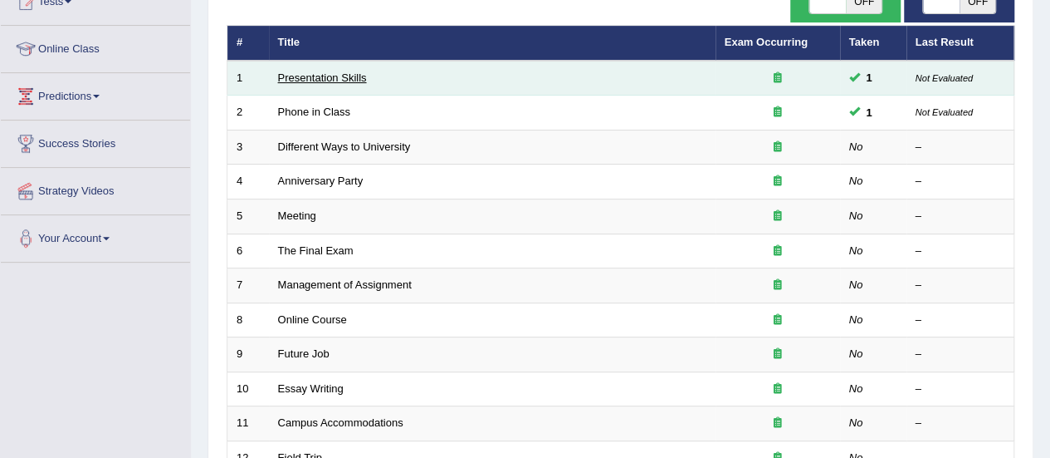
click at [307, 76] on link "Presentation Skills" at bounding box center [322, 77] width 89 height 12
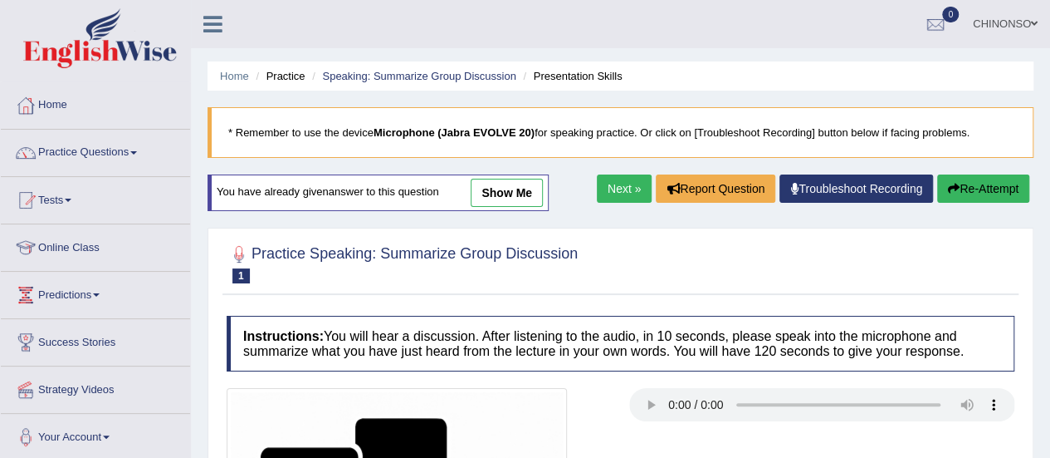
click at [514, 191] on link "show me" at bounding box center [507, 193] width 72 height 28
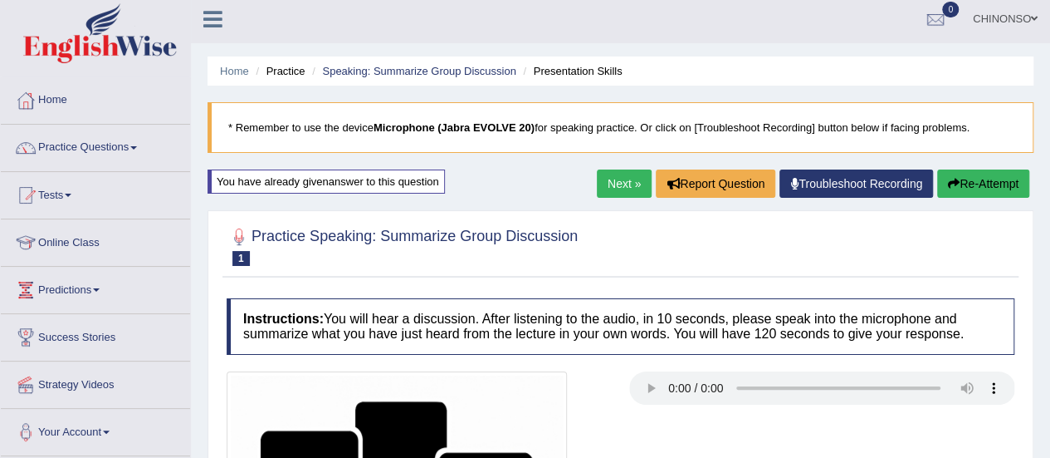
scroll to position [4, 0]
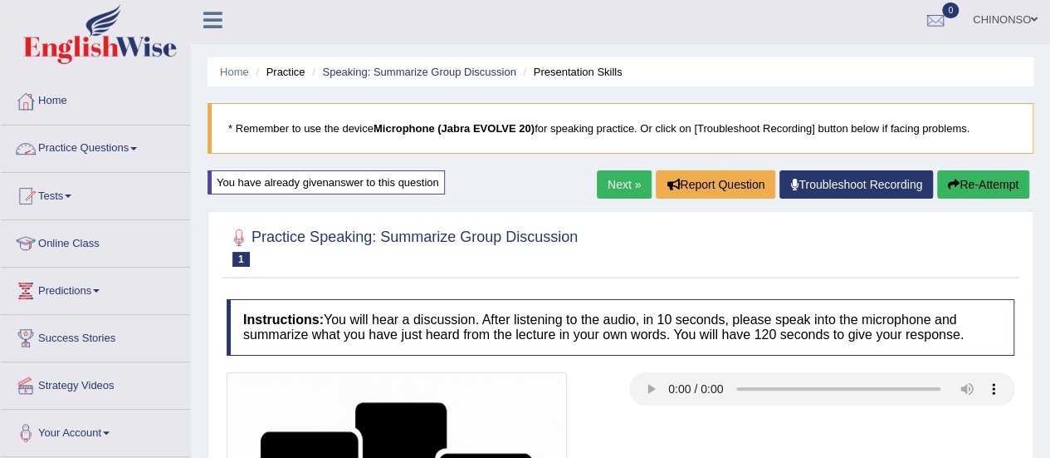
click at [75, 143] on link "Practice Questions" at bounding box center [95, 146] width 189 height 42
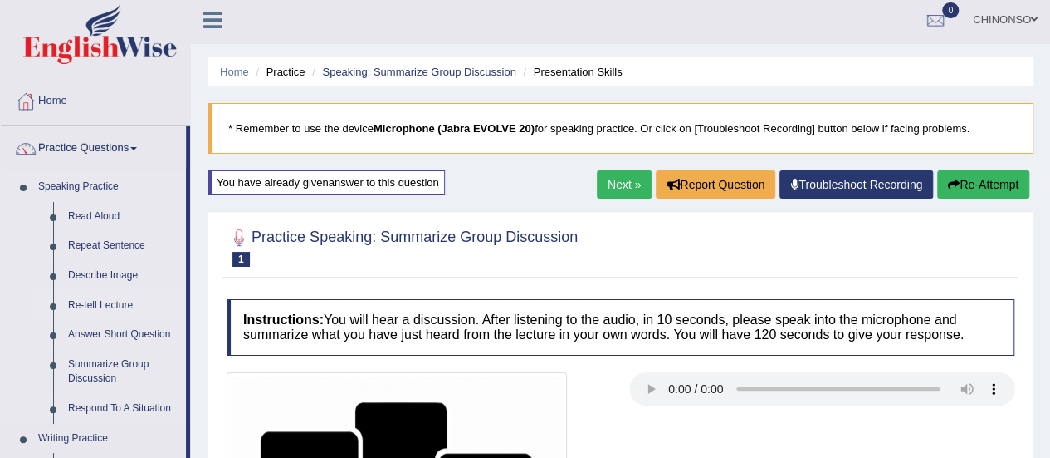
click at [108, 308] on link "Re-tell Lecture" at bounding box center [123, 306] width 125 height 30
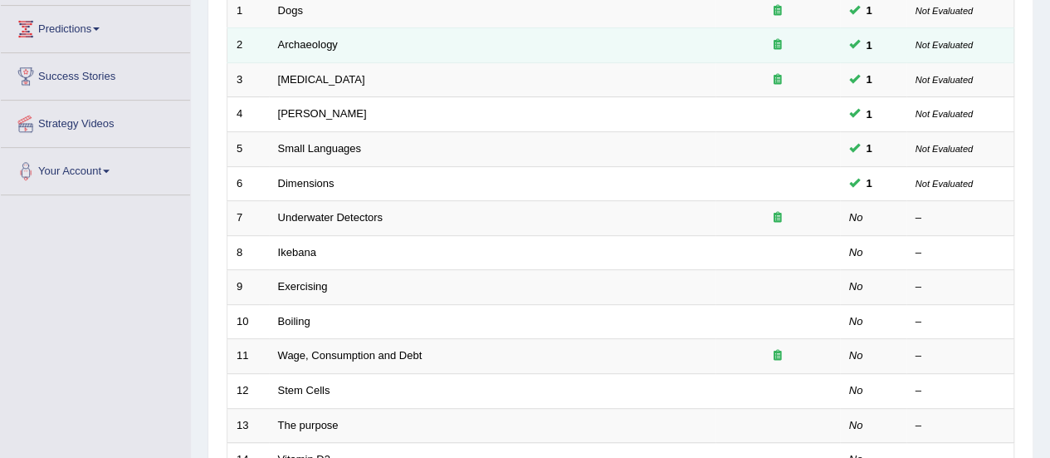
scroll to position [265, 0]
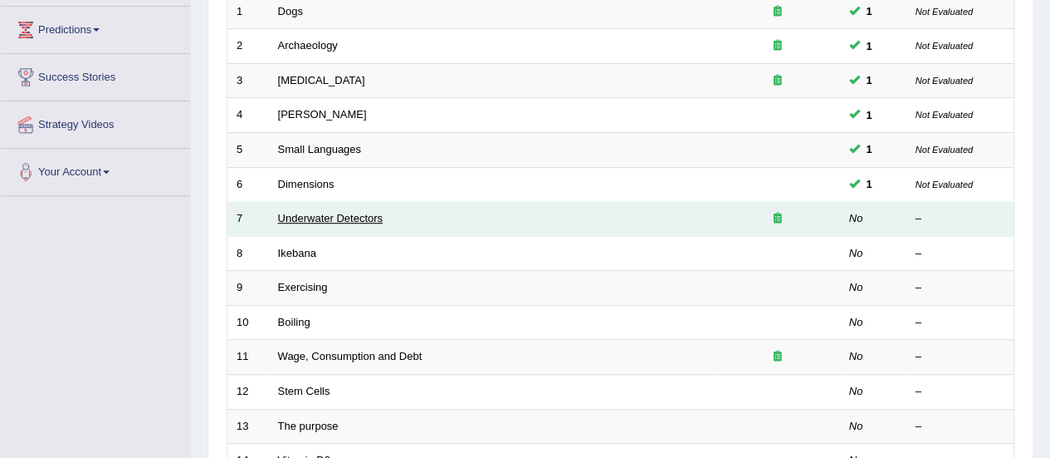
click at [304, 213] on link "Underwater Detectors" at bounding box center [330, 218] width 105 height 12
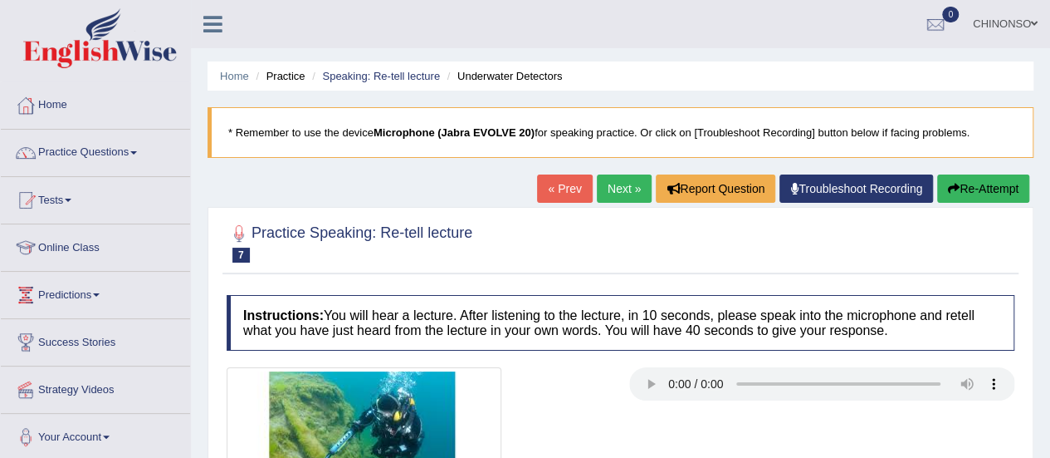
click at [304, 213] on div "Practice Speaking: Re-tell lecture 7 Underwater Detectors Instructions: You wil…" at bounding box center [621, 393] width 826 height 373
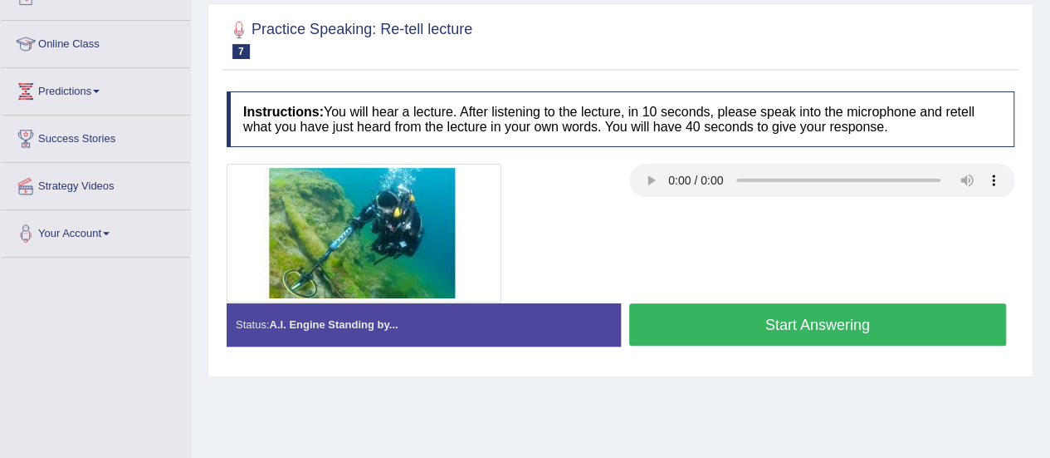
scroll to position [204, 0]
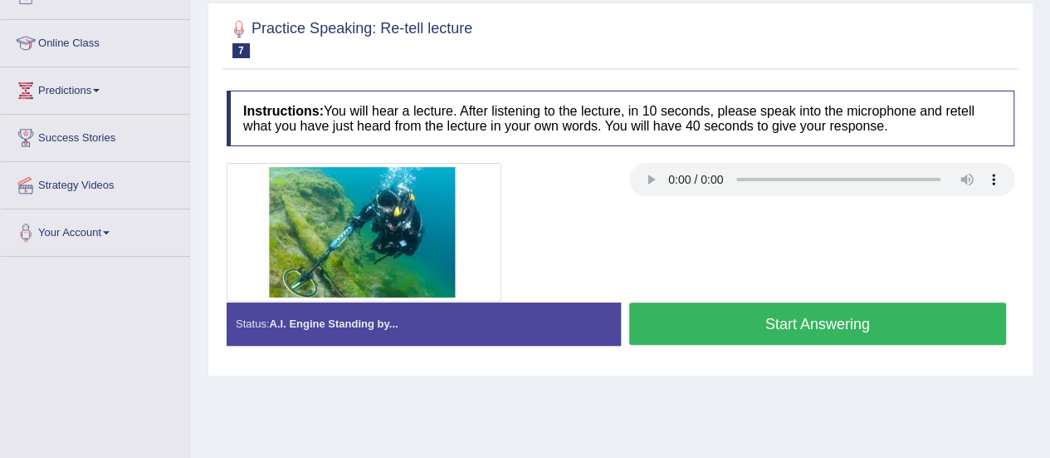
click at [740, 320] on button "Start Answering" at bounding box center [818, 323] width 378 height 42
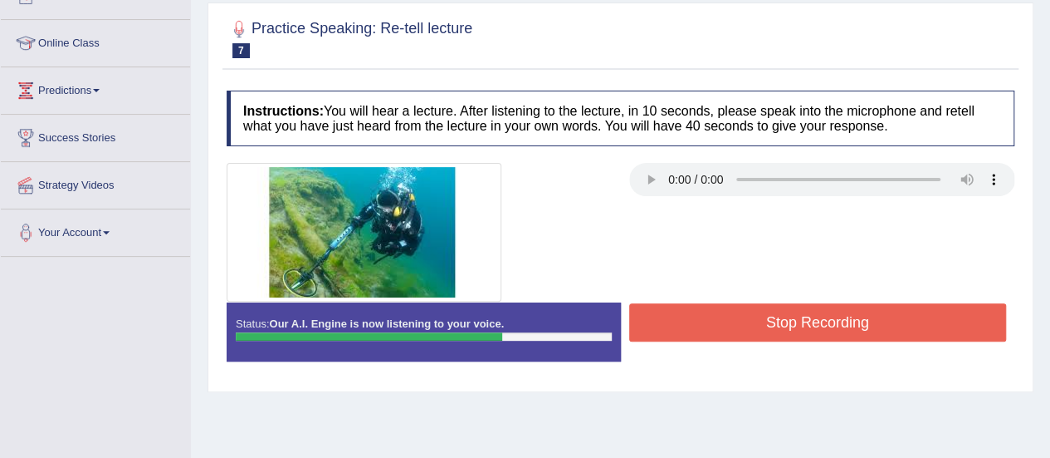
click at [740, 320] on button "Stop Recording" at bounding box center [818, 322] width 378 height 38
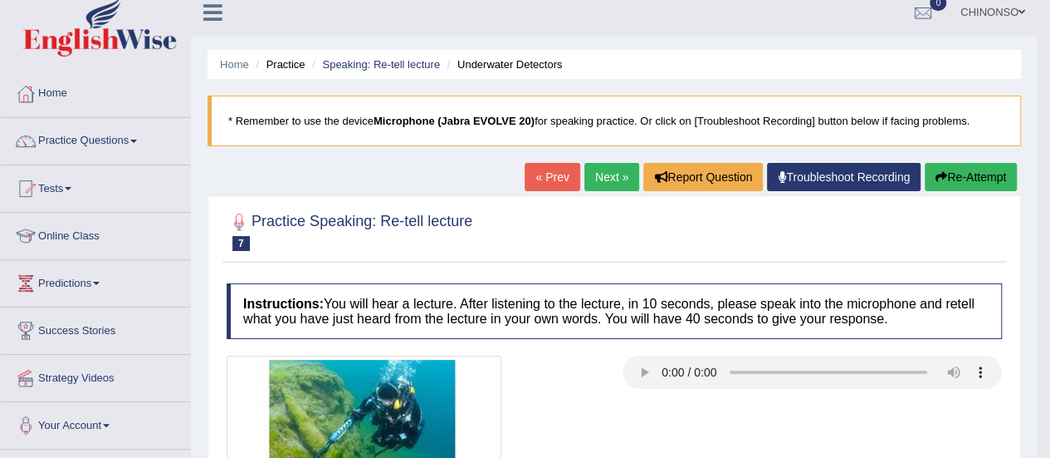
scroll to position [0, 0]
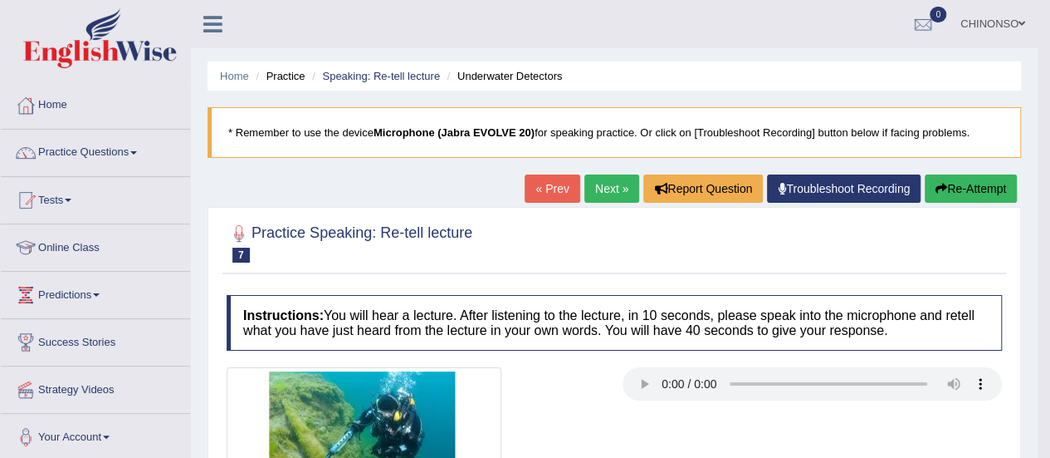
click at [967, 186] on button "Re-Attempt" at bounding box center [971, 188] width 92 height 28
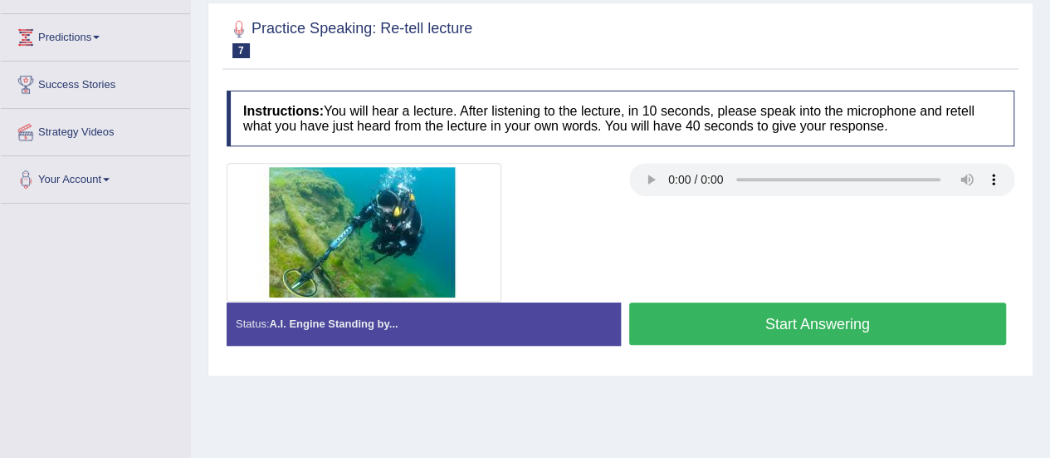
scroll to position [259, 0]
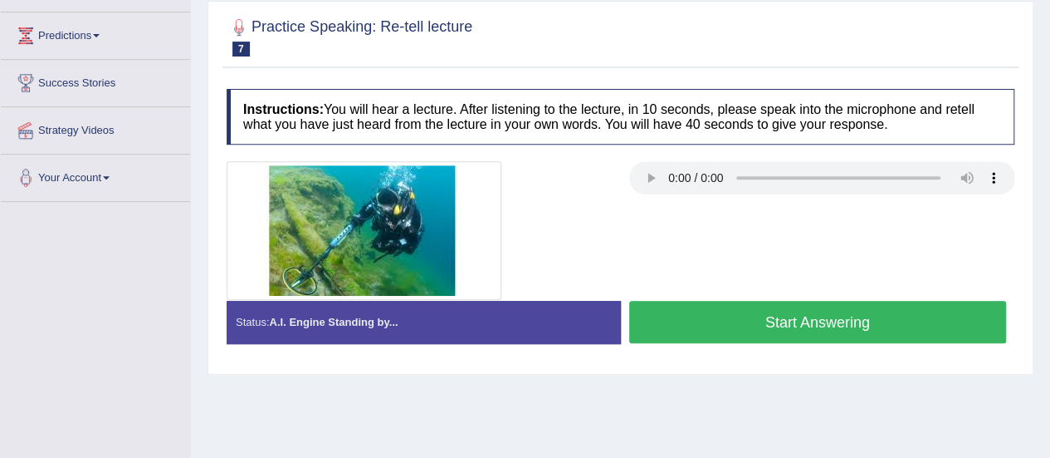
click at [695, 317] on button "Start Answering" at bounding box center [818, 322] width 378 height 42
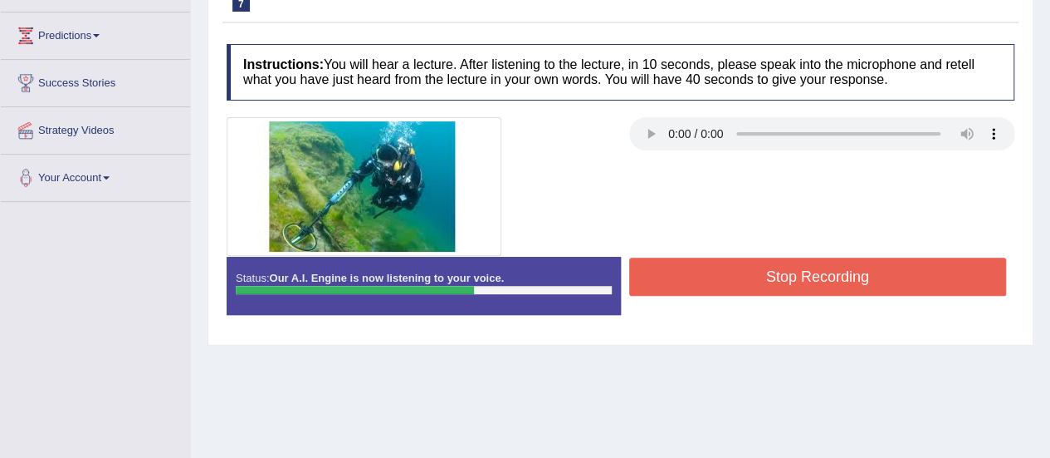
click at [708, 275] on button "Stop Recording" at bounding box center [818, 276] width 378 height 38
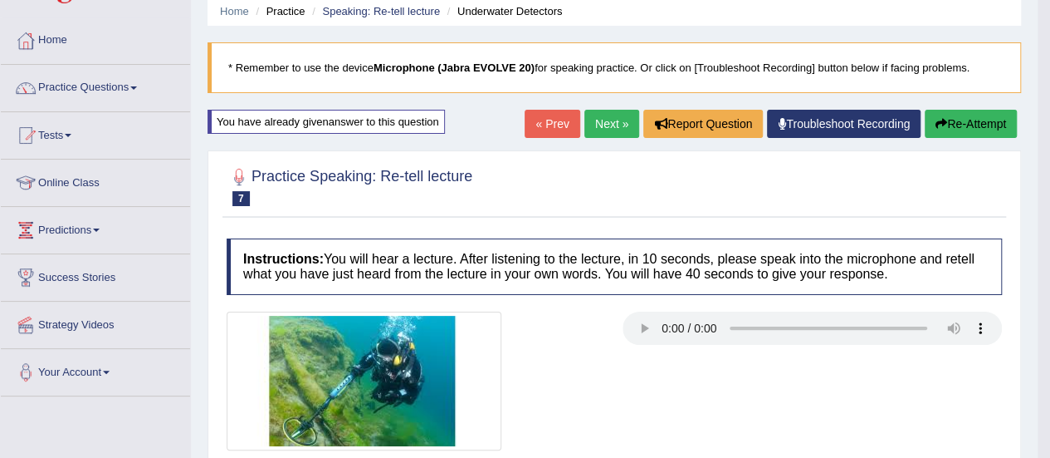
scroll to position [63, 0]
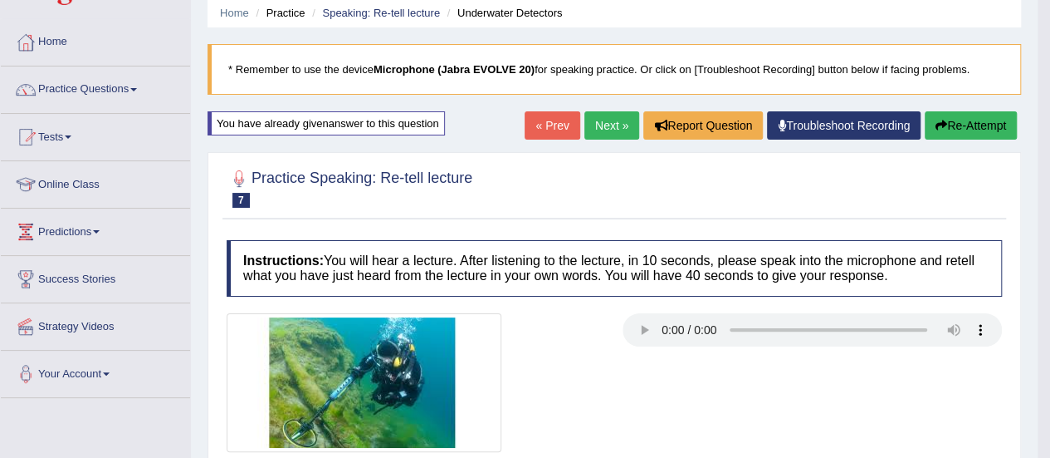
click at [599, 128] on link "Next »" at bounding box center [612, 125] width 55 height 28
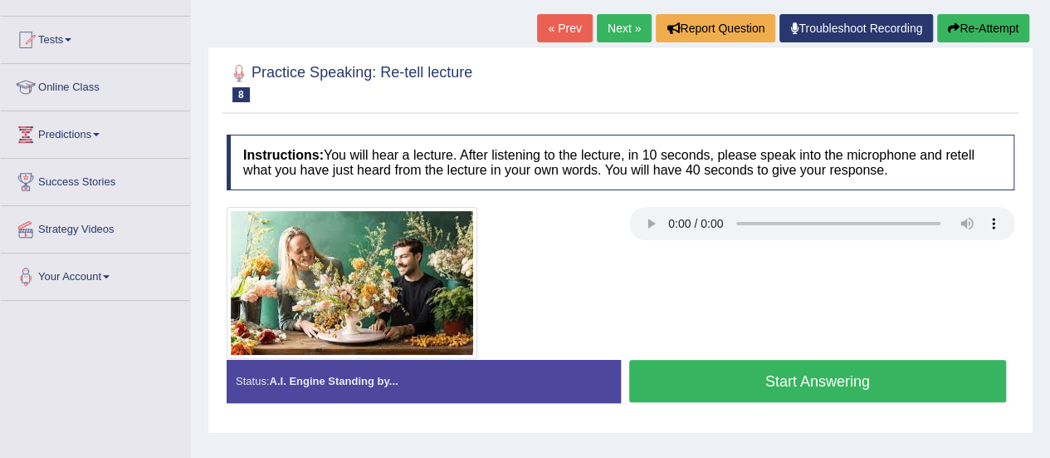
scroll to position [159, 0]
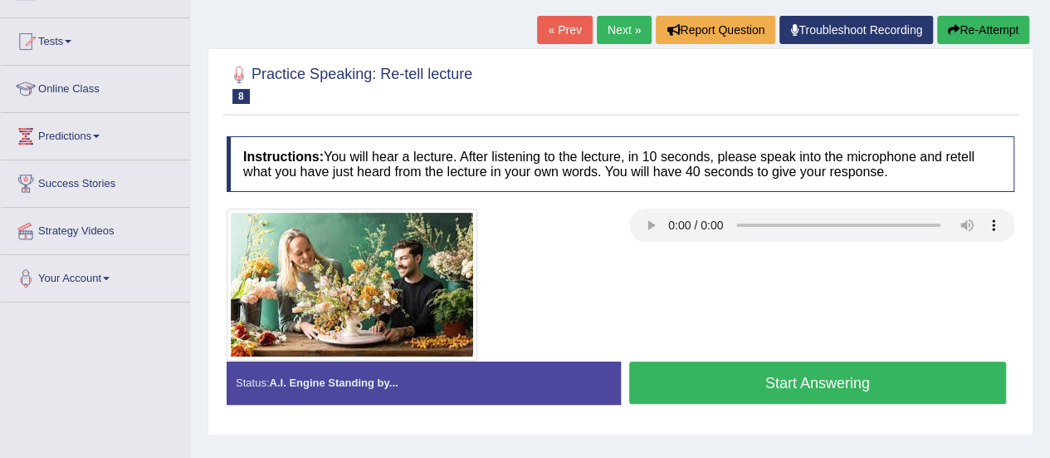
click at [676, 378] on button "Start Answering" at bounding box center [818, 382] width 378 height 42
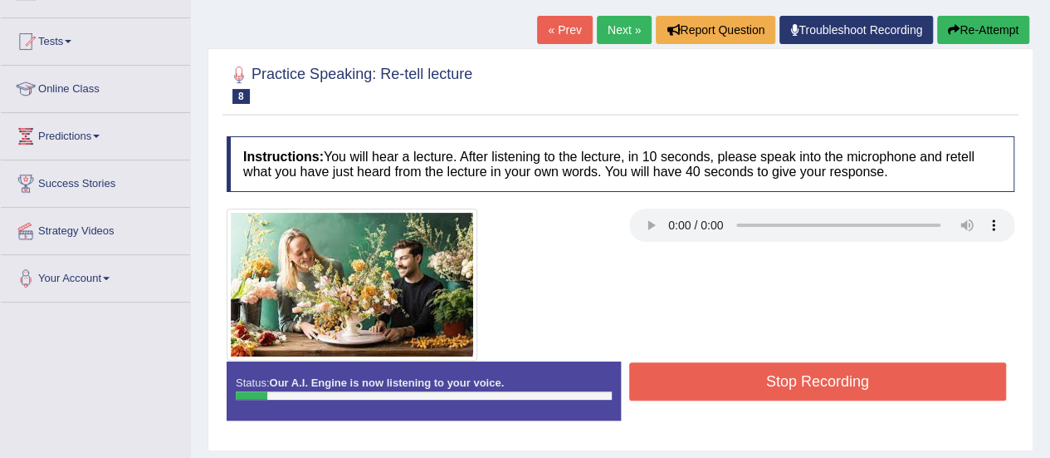
click at [676, 378] on button "Stop Recording" at bounding box center [818, 381] width 378 height 38
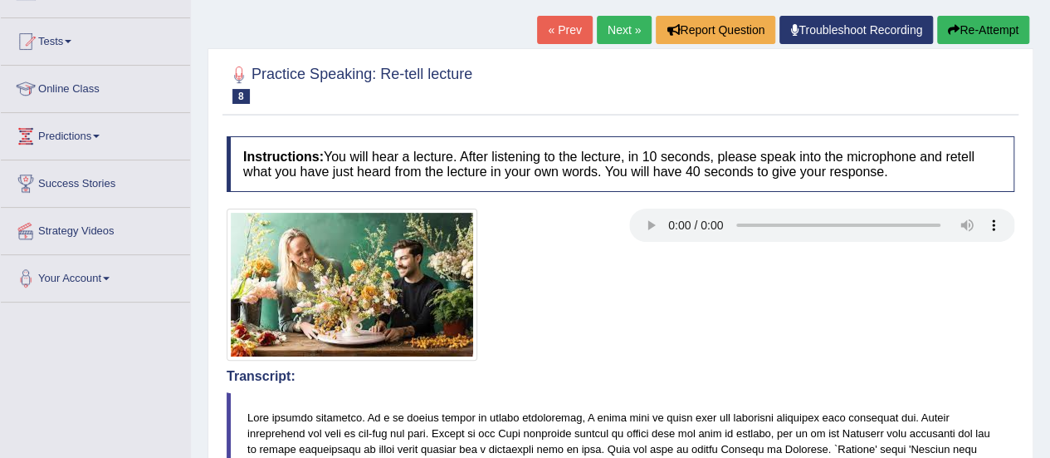
click at [988, 22] on button "Re-Attempt" at bounding box center [984, 30] width 92 height 28
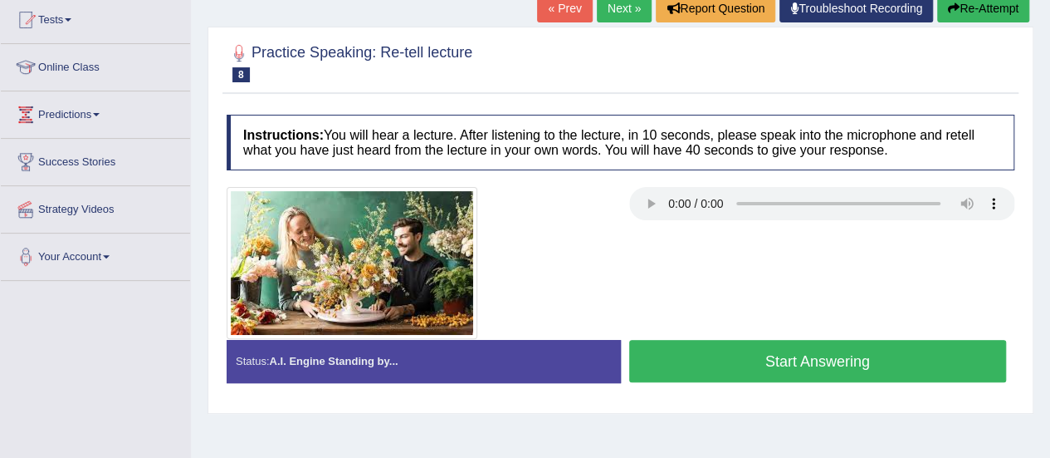
scroll to position [159, 0]
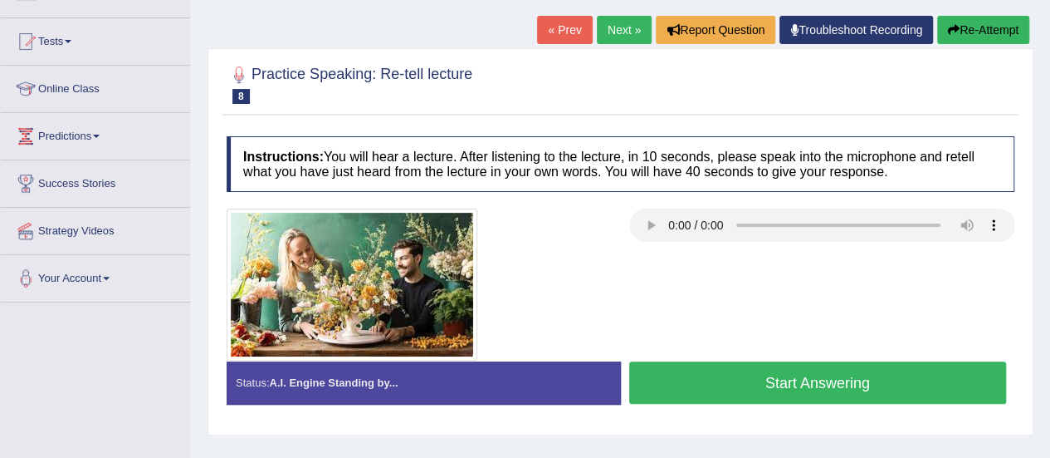
click at [794, 379] on button "Start Answering" at bounding box center [818, 382] width 378 height 42
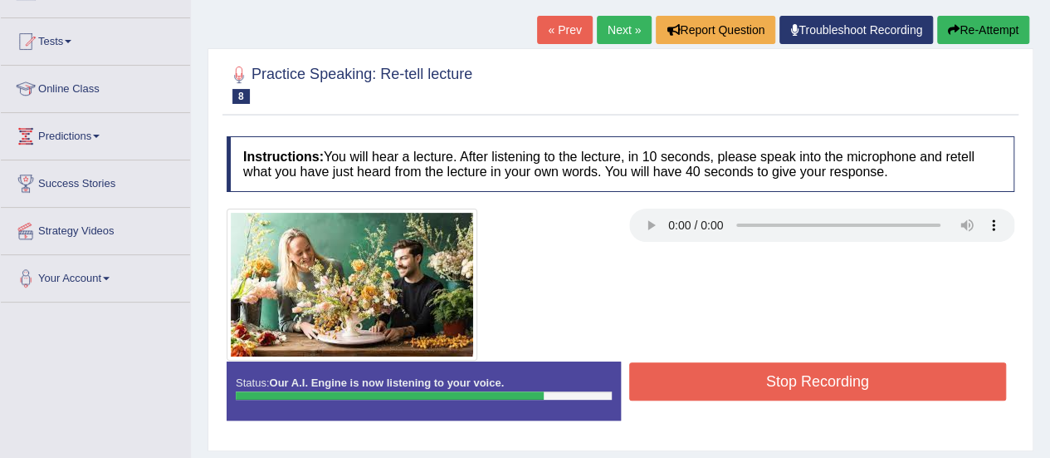
click at [794, 379] on button "Stop Recording" at bounding box center [818, 381] width 378 height 38
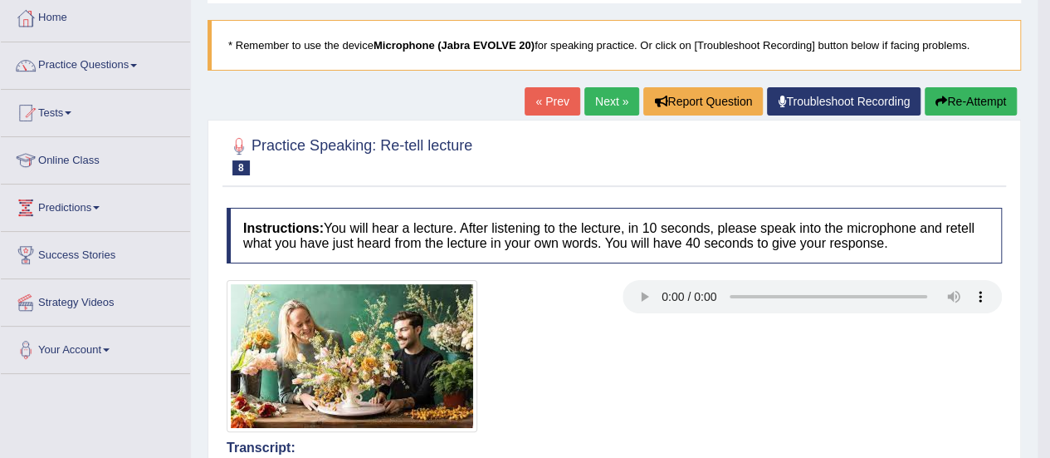
scroll to position [26, 0]
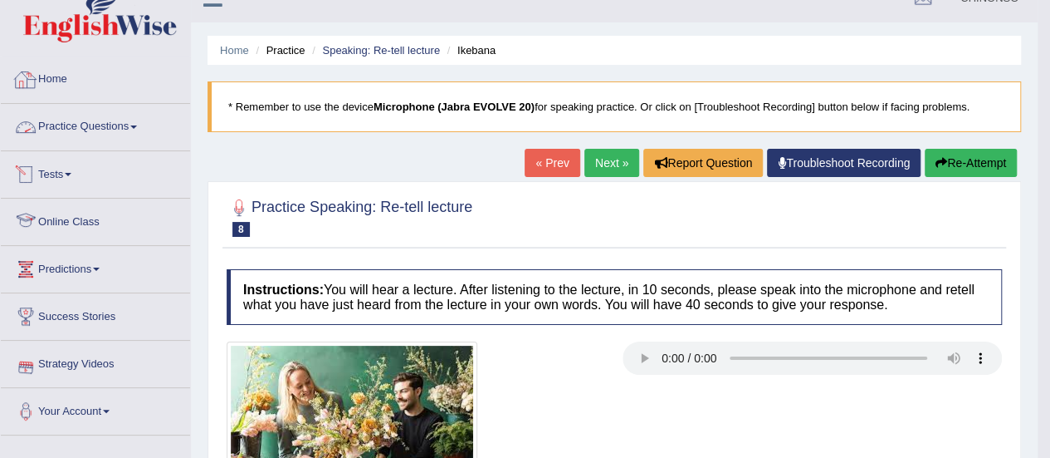
click at [82, 128] on link "Practice Questions" at bounding box center [95, 125] width 189 height 42
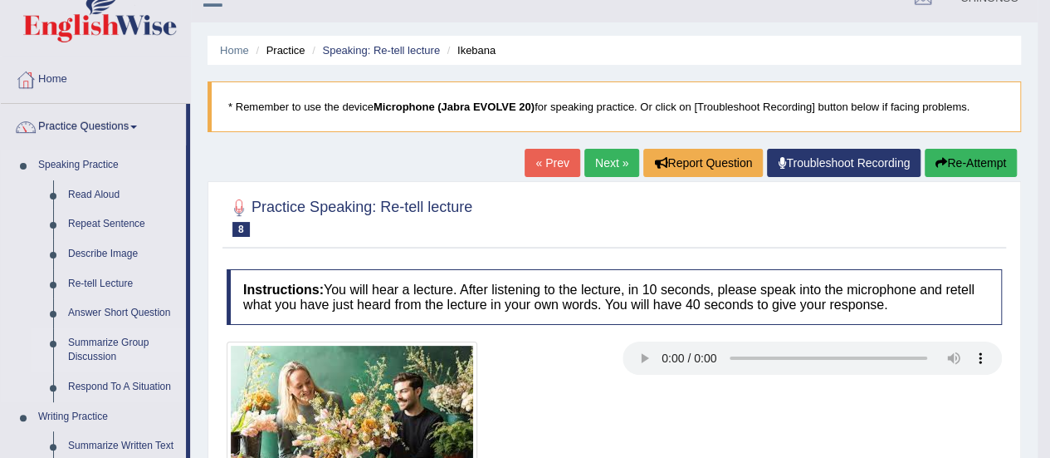
click at [91, 345] on link "Summarize Group Discussion" at bounding box center [123, 350] width 125 height 44
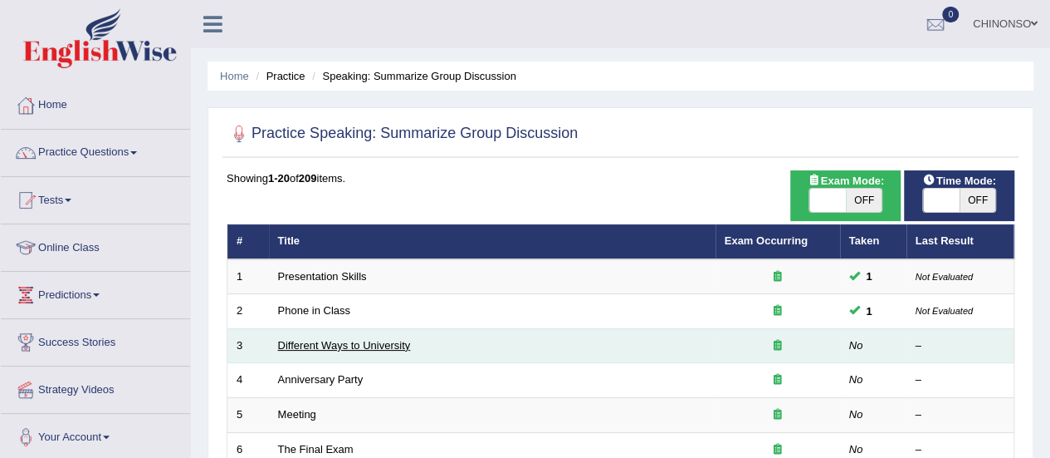
click at [350, 345] on link "Different Ways to University" at bounding box center [344, 345] width 133 height 12
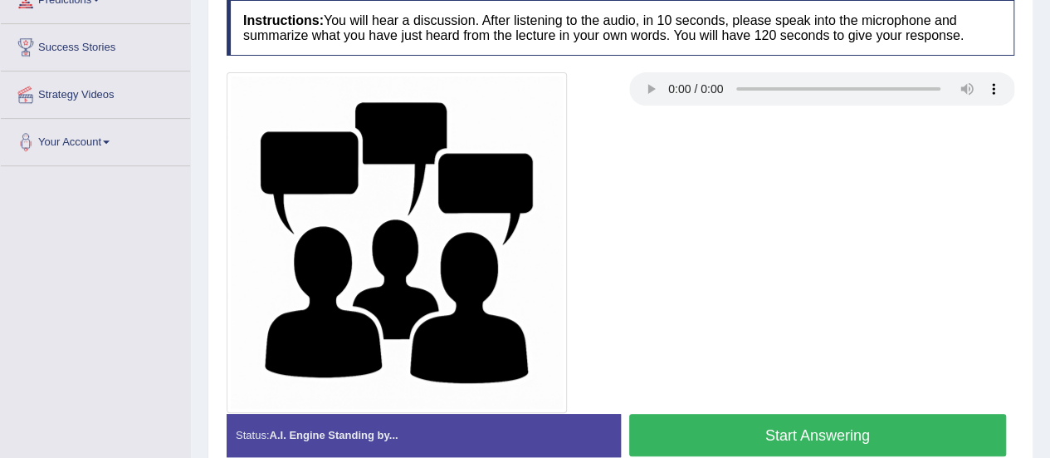
scroll to position [294, 0]
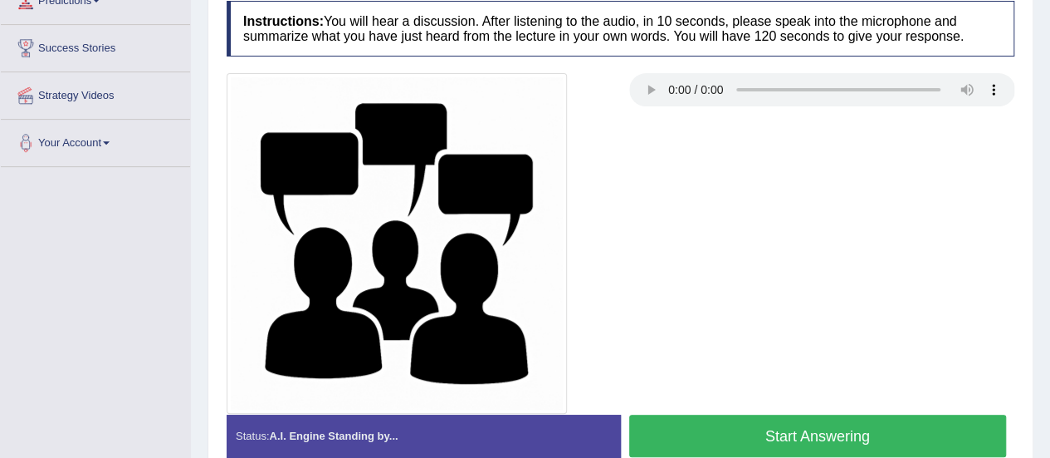
click at [808, 434] on button "Start Answering" at bounding box center [818, 435] width 378 height 42
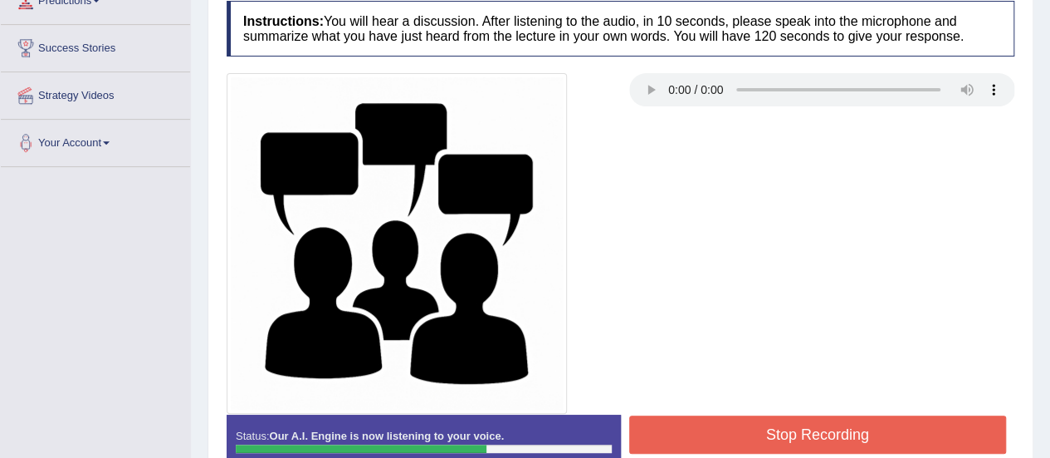
click at [808, 434] on button "Stop Recording" at bounding box center [818, 434] width 378 height 38
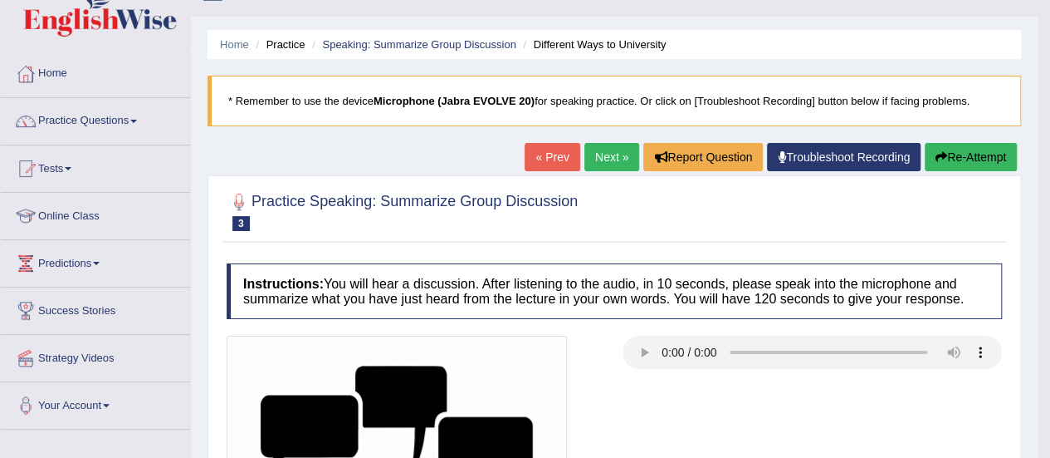
scroll to position [26, 0]
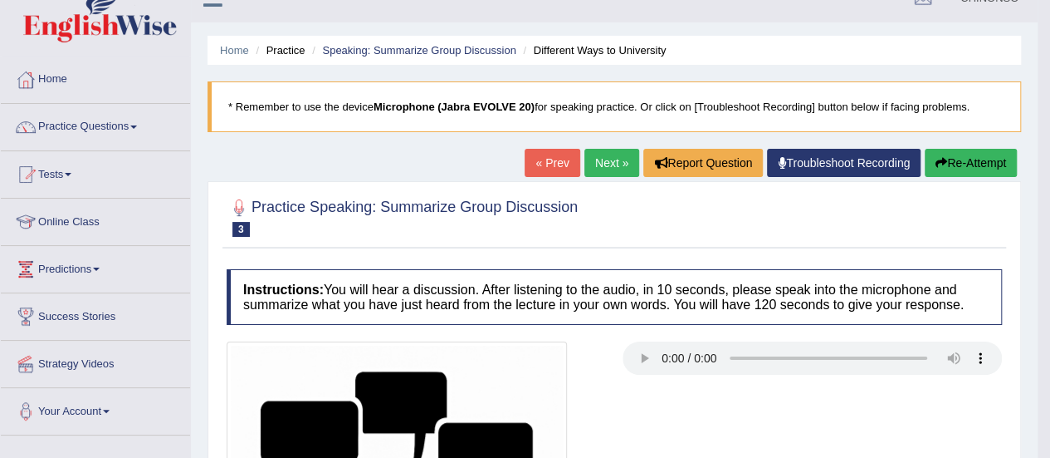
click at [604, 158] on link "Next »" at bounding box center [612, 163] width 55 height 28
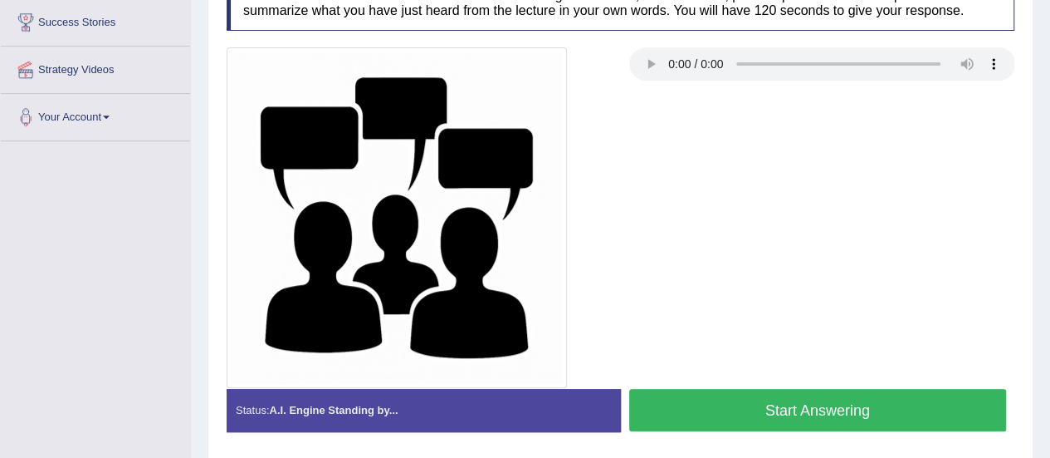
scroll to position [321, 0]
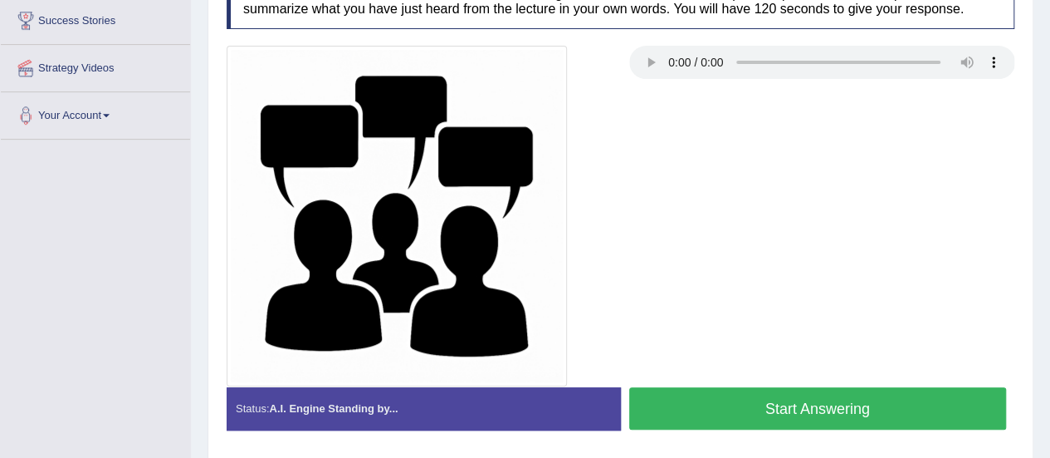
click at [822, 404] on button "Start Answering" at bounding box center [818, 408] width 378 height 42
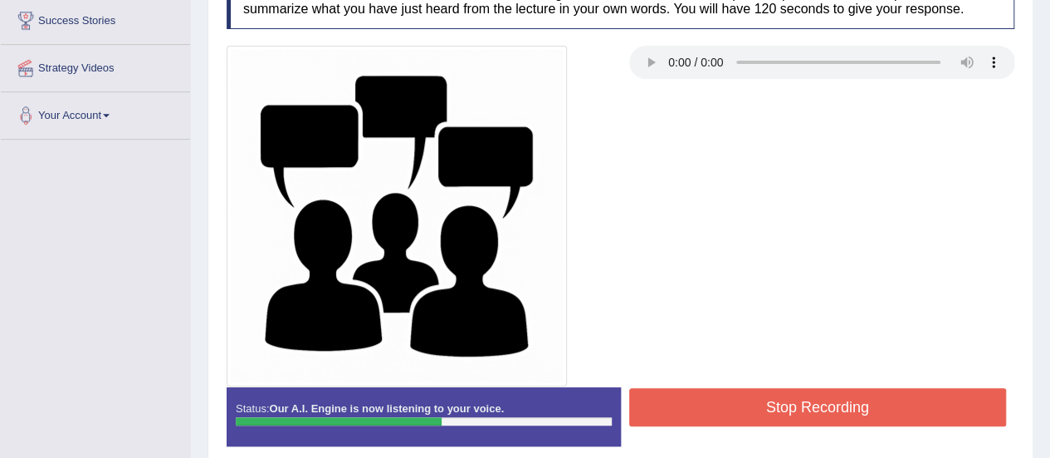
click at [822, 404] on button "Stop Recording" at bounding box center [818, 407] width 378 height 38
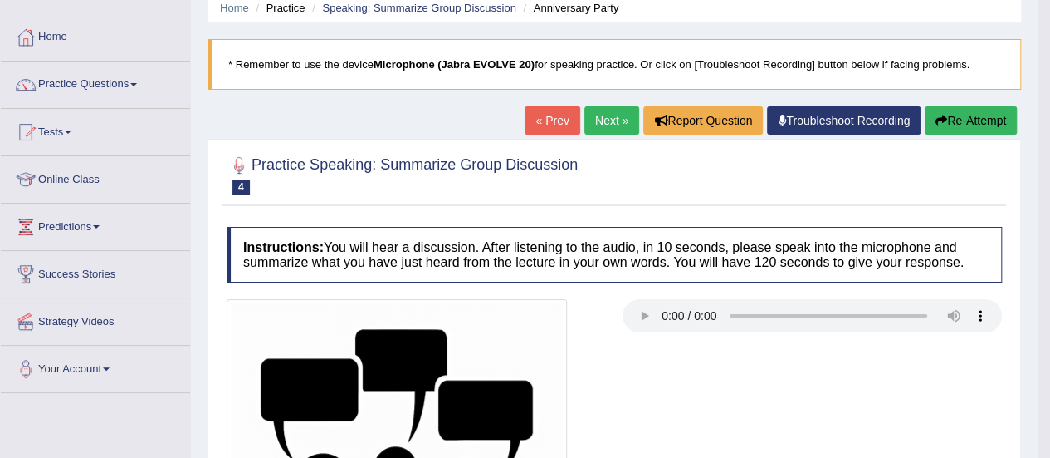
scroll to position [50, 0]
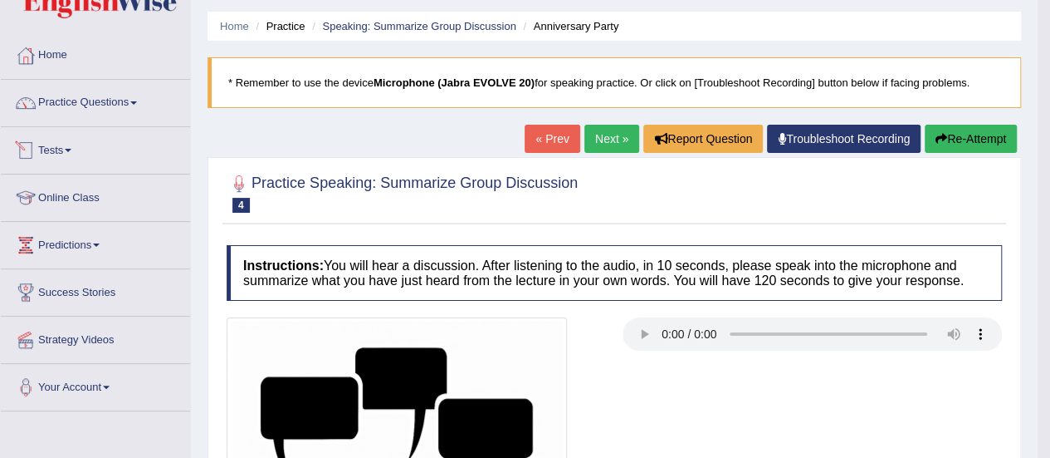
click at [76, 144] on link "Tests" at bounding box center [95, 148] width 189 height 42
